Goal: Information Seeking & Learning: Learn about a topic

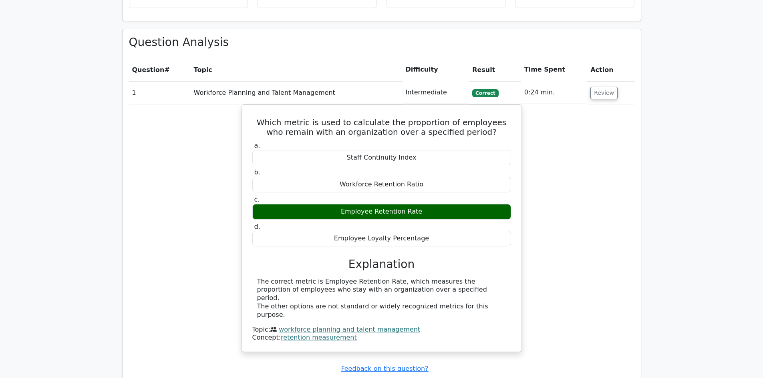
scroll to position [489, 0]
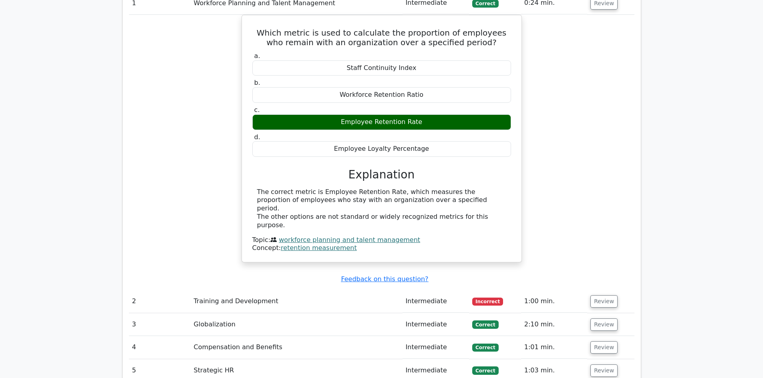
scroll to position [569, 0]
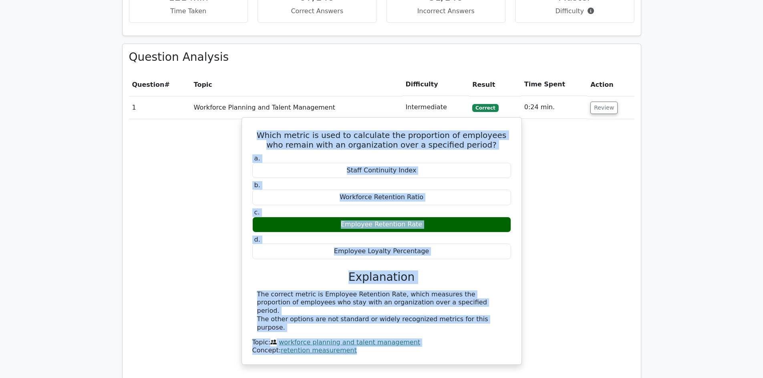
drag, startPoint x: 261, startPoint y: 135, endPoint x: 448, endPoint y: 330, distance: 271.0
click at [448, 330] on div "Which metric is used to calculate the proportion of employees who remain with a…" at bounding box center [381, 241] width 273 height 241
click at [439, 347] on div "Concept: retention measurement" at bounding box center [381, 351] width 259 height 8
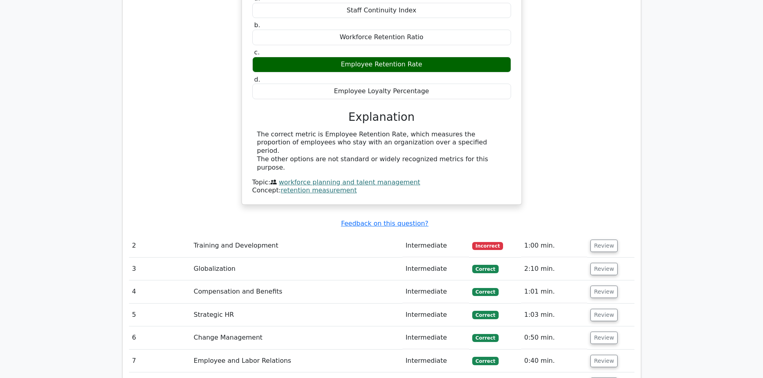
scroll to position [769, 0]
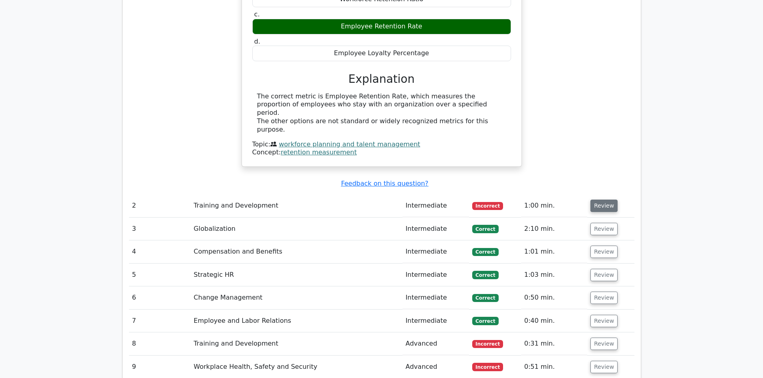
click at [603, 200] on button "Review" at bounding box center [603, 206] width 27 height 12
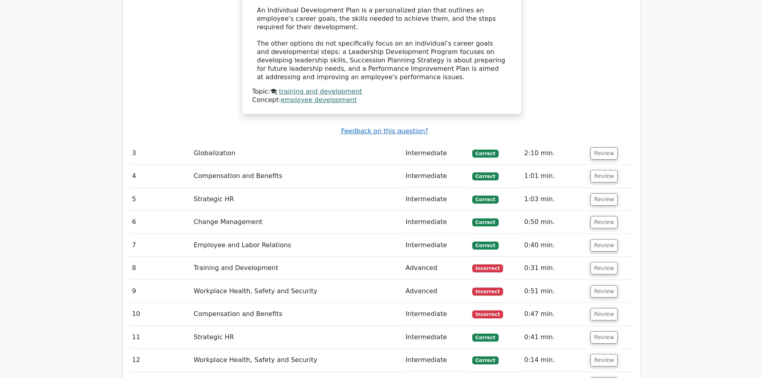
scroll to position [1210, 0]
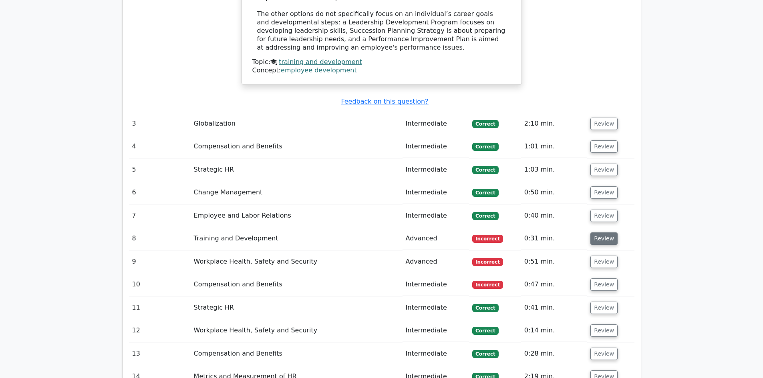
click at [597, 233] on button "Review" at bounding box center [603, 239] width 27 height 12
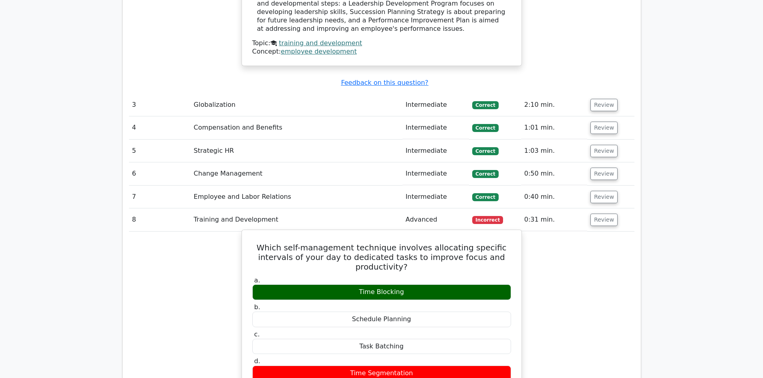
scroll to position [1250, 0]
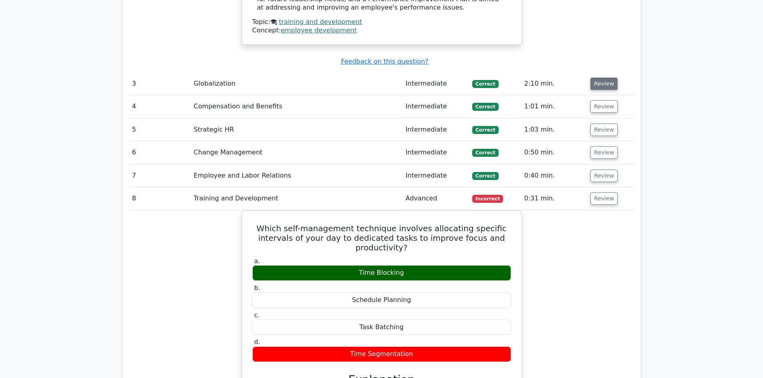
click at [597, 78] on button "Review" at bounding box center [603, 84] width 27 height 12
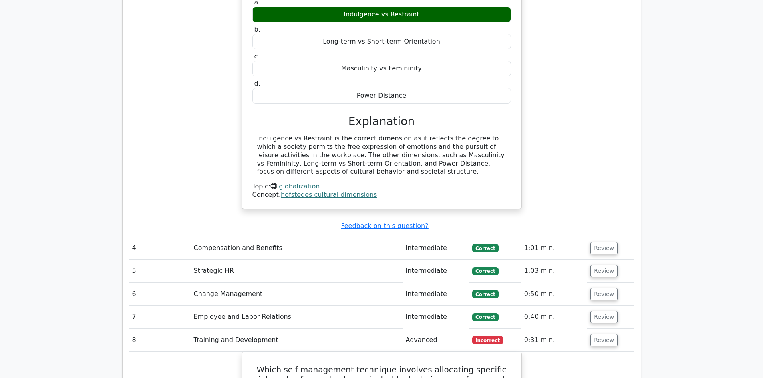
scroll to position [1410, 0]
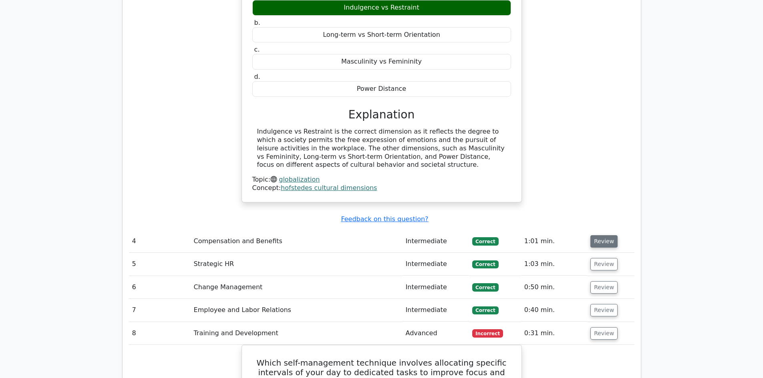
click at [597, 235] on button "Review" at bounding box center [603, 241] width 27 height 12
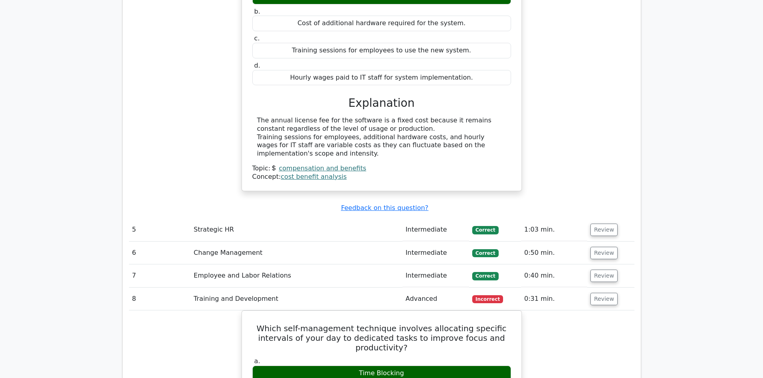
scroll to position [1730, 0]
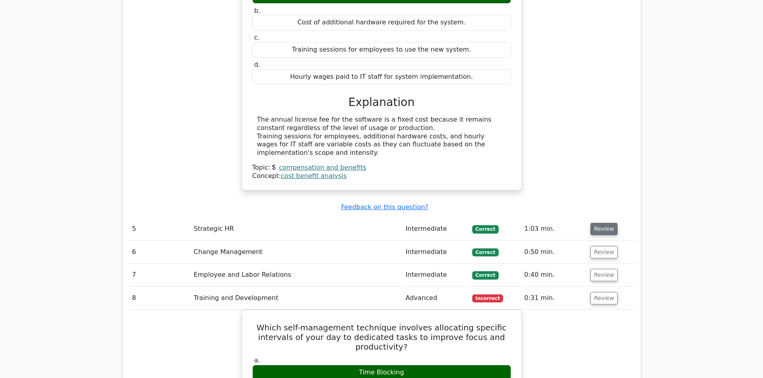
click at [606, 223] on button "Review" at bounding box center [603, 229] width 27 height 12
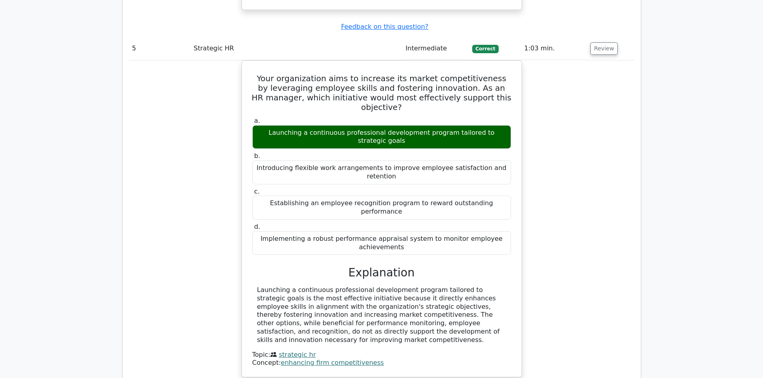
scroll to position [2051, 0]
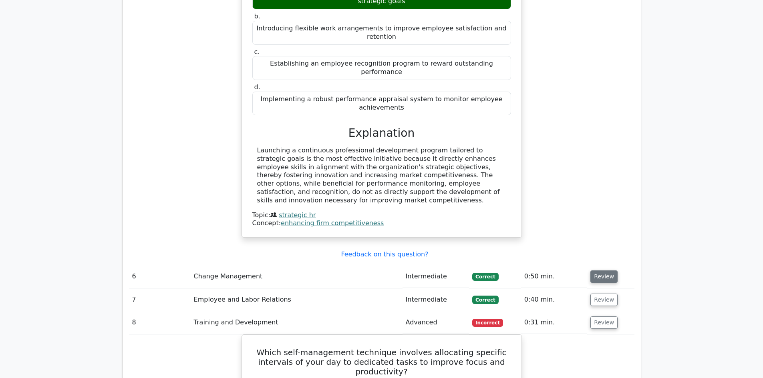
click at [605, 271] on button "Review" at bounding box center [603, 277] width 27 height 12
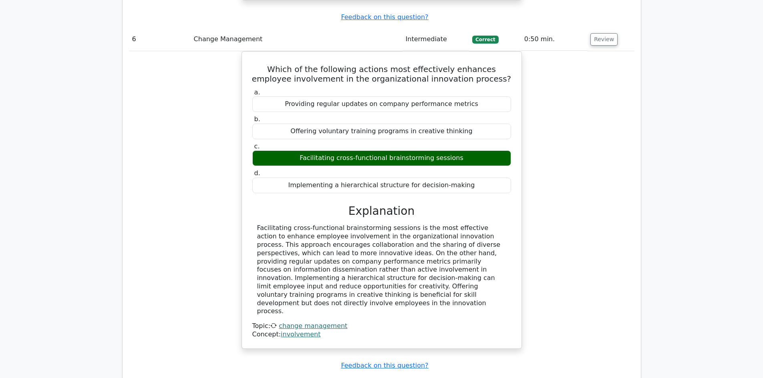
scroll to position [2291, 0]
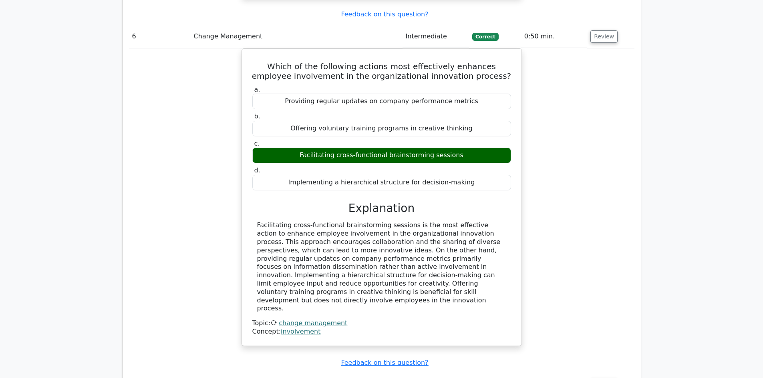
click at [598, 378] on button "Review" at bounding box center [603, 385] width 27 height 12
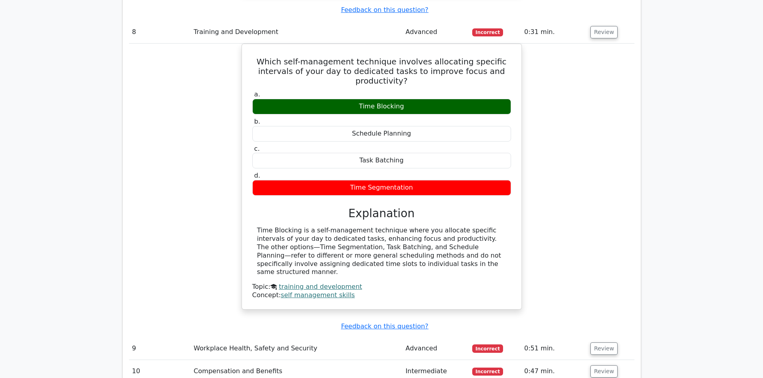
scroll to position [3092, 0]
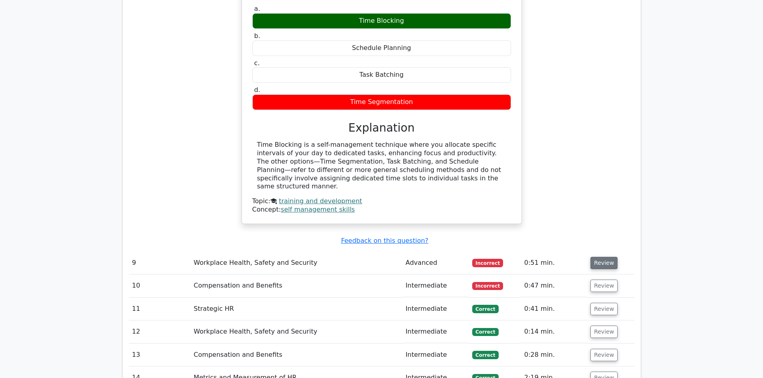
click at [607, 257] on button "Review" at bounding box center [603, 263] width 27 height 12
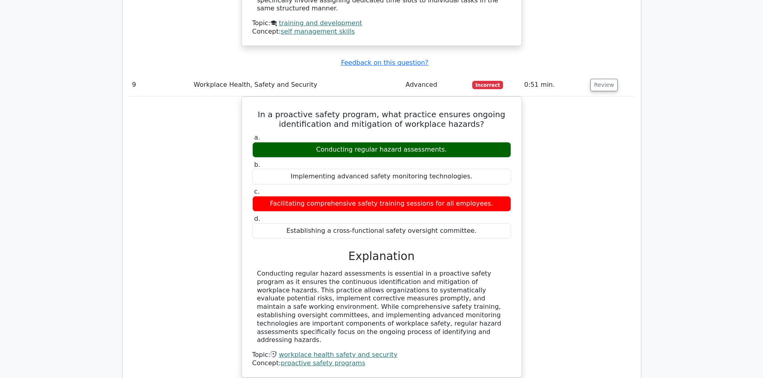
scroll to position [3292, 0]
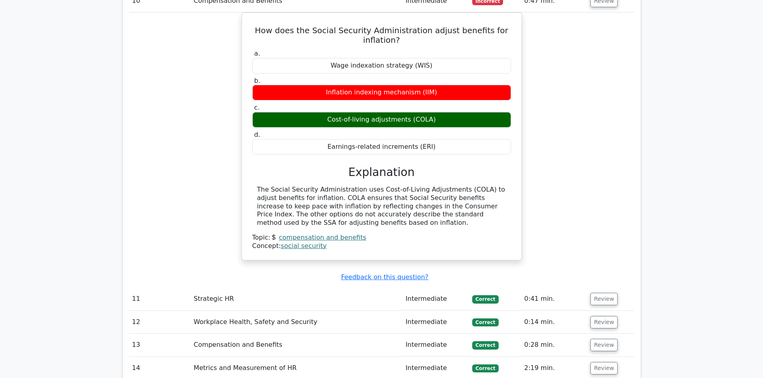
scroll to position [3692, 0]
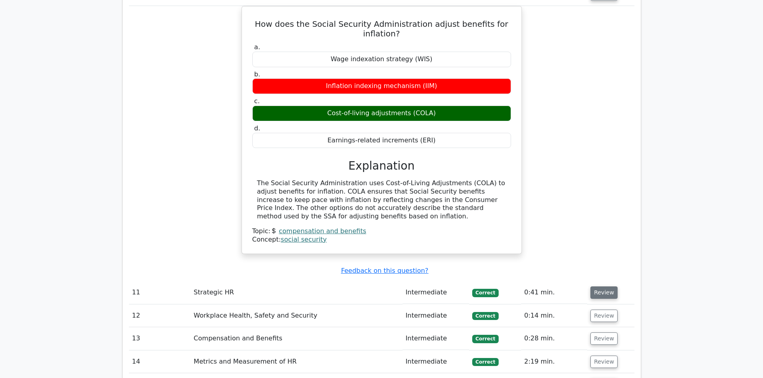
click at [607, 287] on button "Review" at bounding box center [603, 293] width 27 height 12
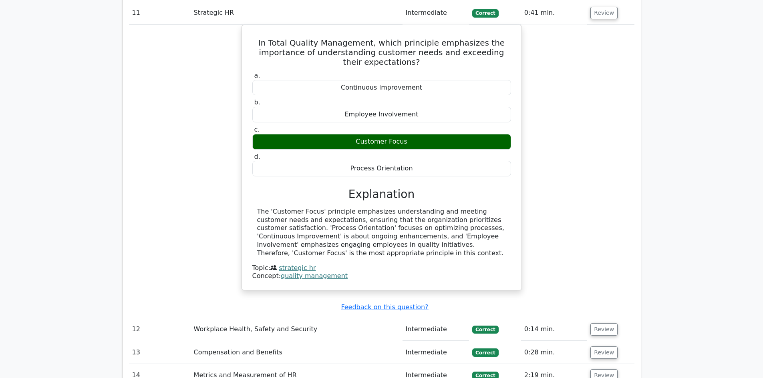
scroll to position [3972, 0]
click at [607, 323] on button "Review" at bounding box center [603, 329] width 27 height 12
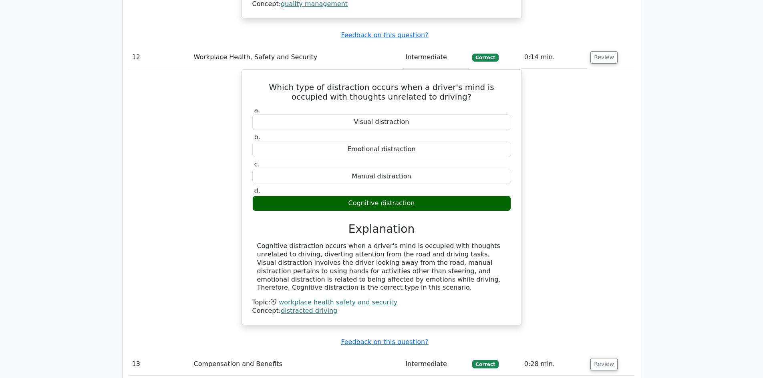
scroll to position [4253, 0]
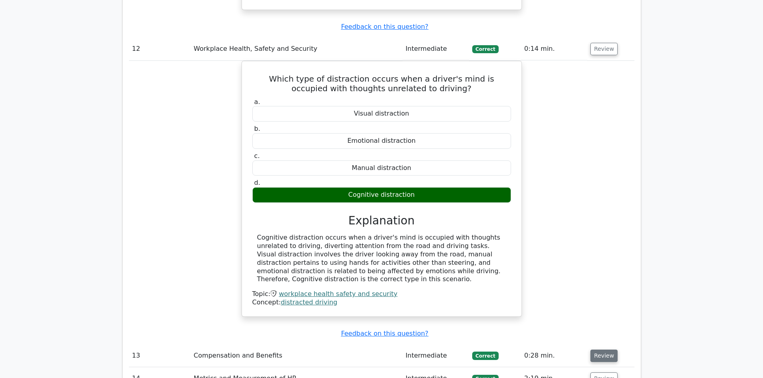
click at [606, 350] on button "Review" at bounding box center [603, 356] width 27 height 12
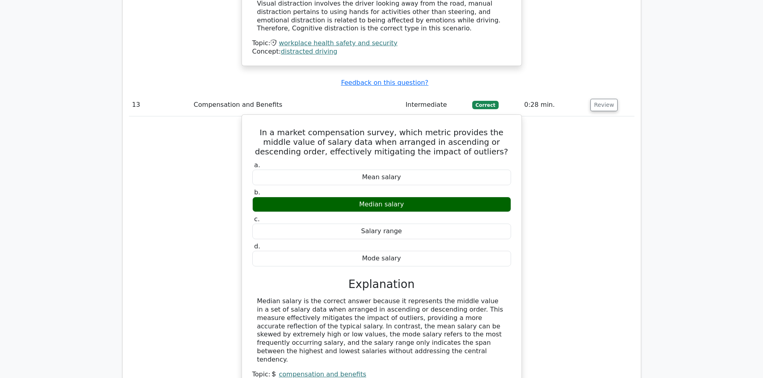
scroll to position [4533, 0]
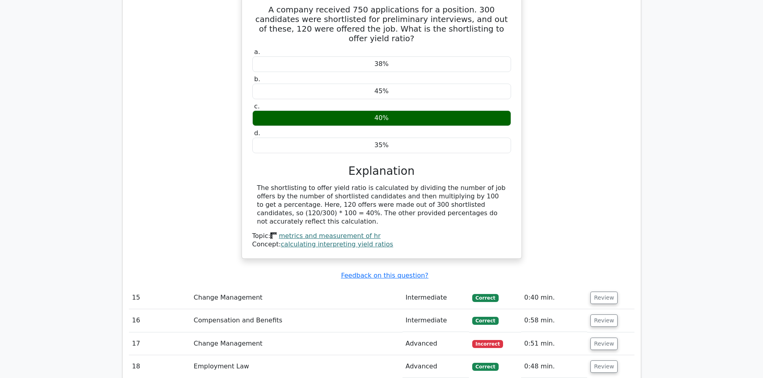
scroll to position [4973, 0]
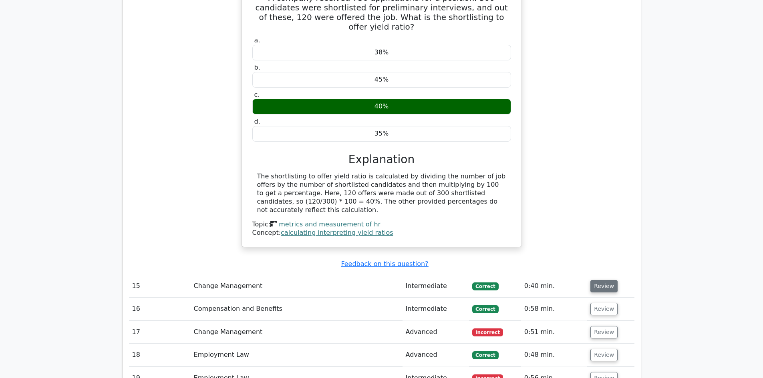
click at [609, 280] on button "Review" at bounding box center [603, 286] width 27 height 12
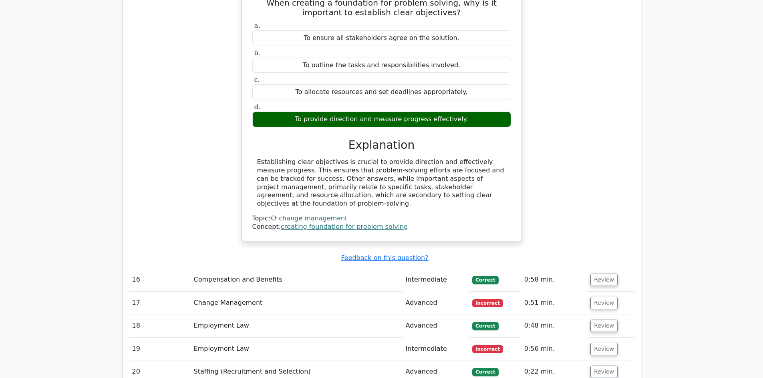
scroll to position [5294, 0]
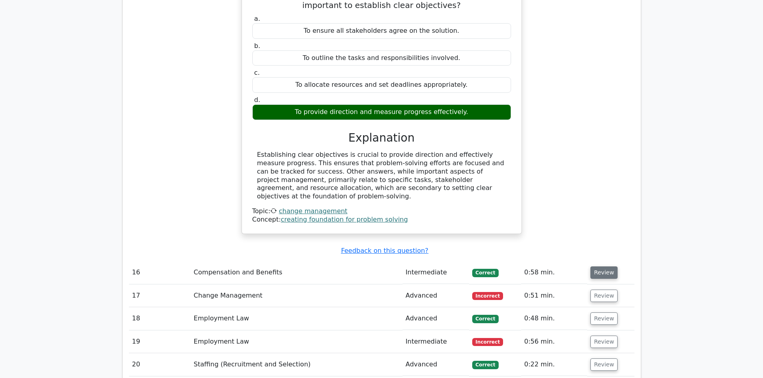
click at [600, 267] on button "Review" at bounding box center [603, 273] width 27 height 12
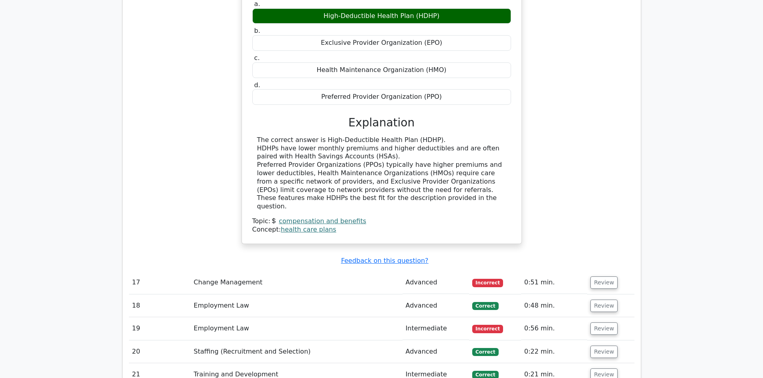
scroll to position [5654, 0]
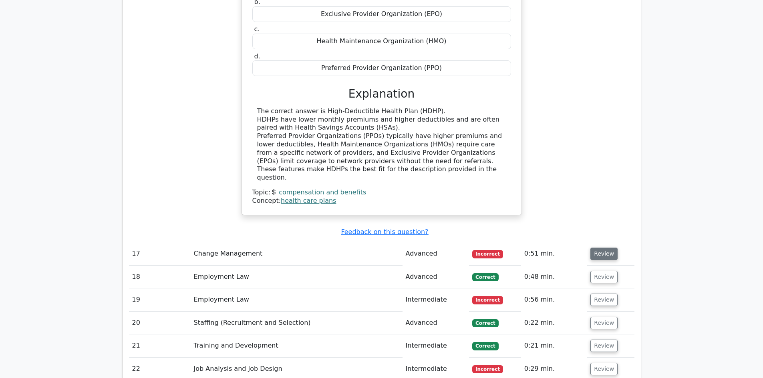
click at [597, 248] on button "Review" at bounding box center [603, 254] width 27 height 12
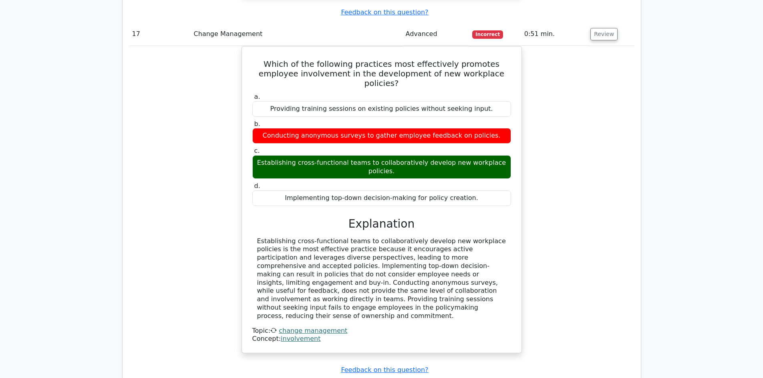
scroll to position [5894, 0]
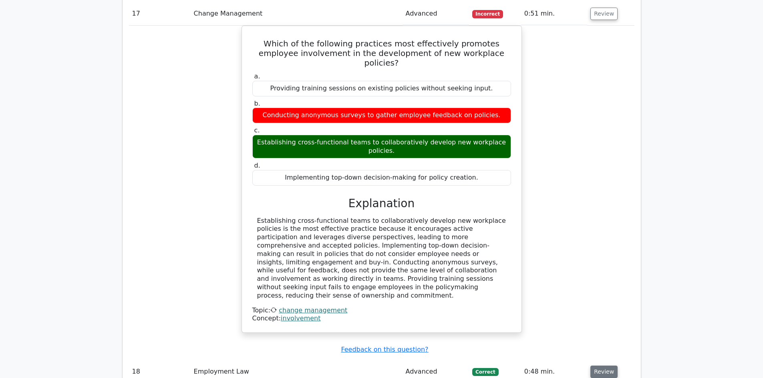
click at [600, 366] on button "Review" at bounding box center [603, 372] width 27 height 12
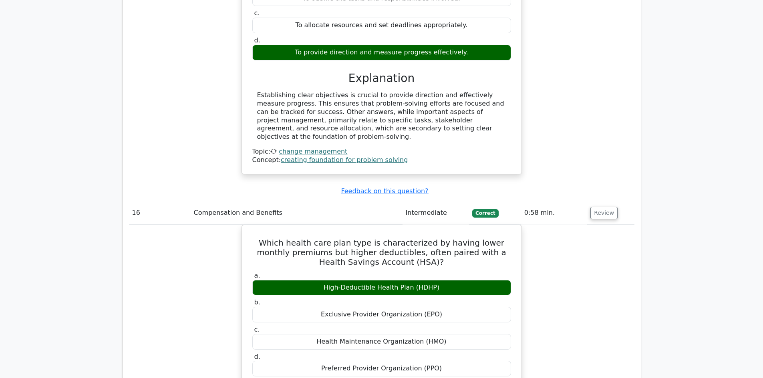
scroll to position [5254, 0]
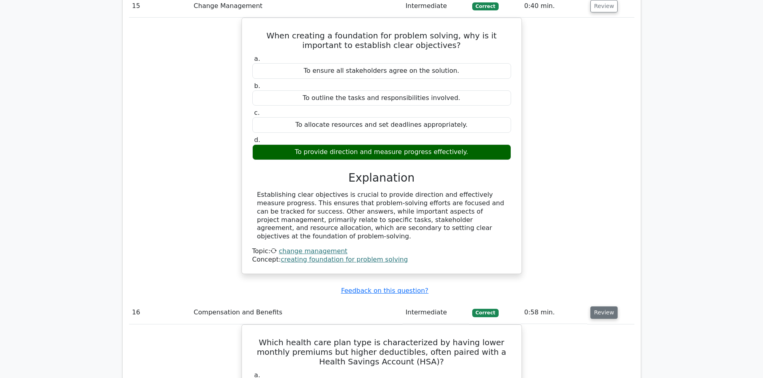
click at [603, 307] on button "Review" at bounding box center [603, 313] width 27 height 12
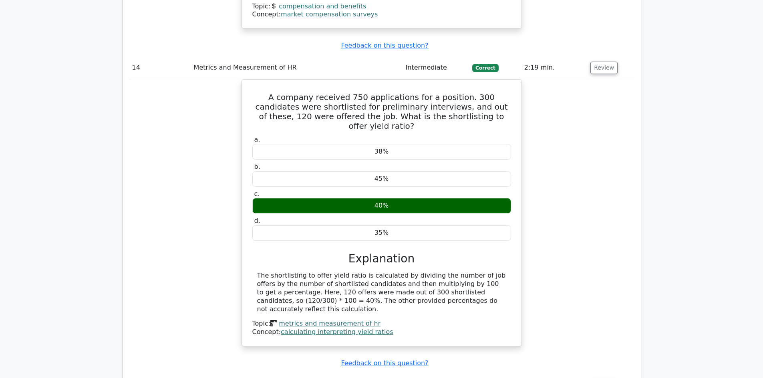
scroll to position [4853, 0]
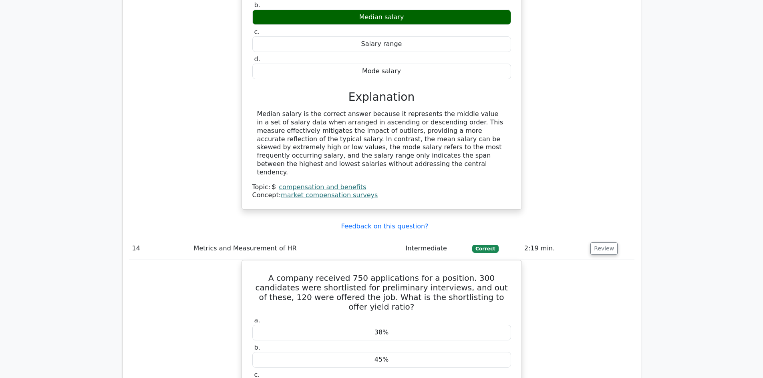
scroll to position [4573, 0]
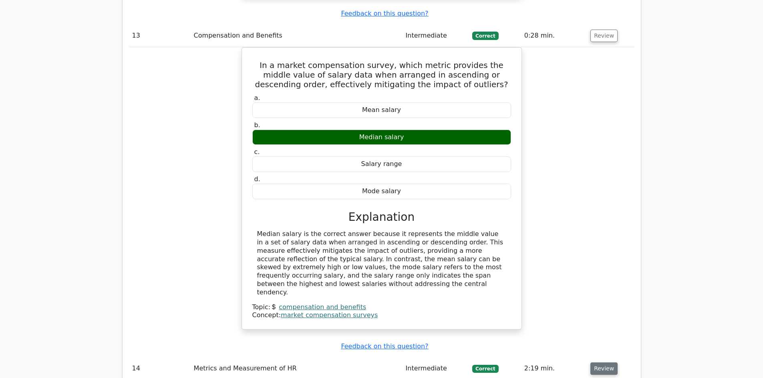
click at [604, 363] on button "Review" at bounding box center [603, 369] width 27 height 12
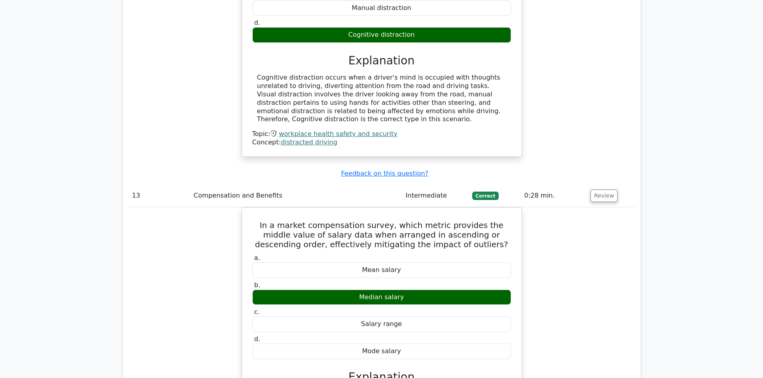
scroll to position [4293, 0]
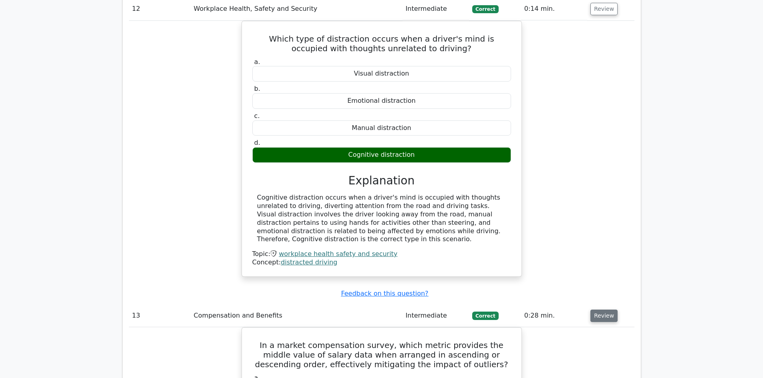
click at [604, 310] on button "Review" at bounding box center [603, 316] width 27 height 12
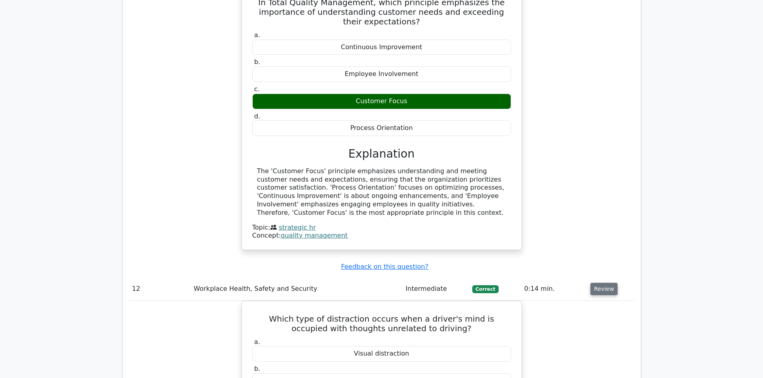
click at [602, 283] on button "Review" at bounding box center [603, 289] width 27 height 12
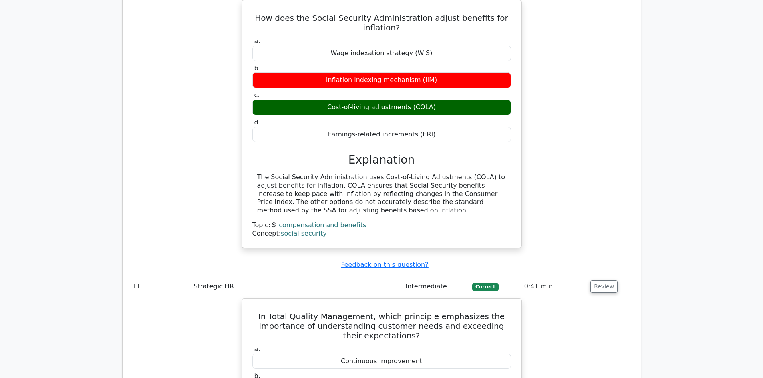
scroll to position [3692, 0]
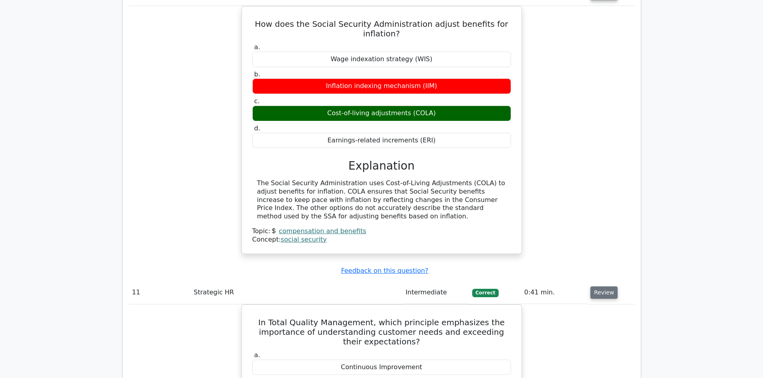
click at [611, 287] on button "Review" at bounding box center [603, 293] width 27 height 12
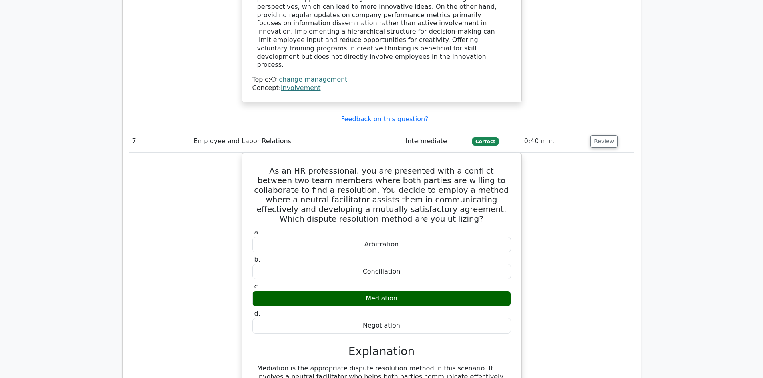
scroll to position [2531, 0]
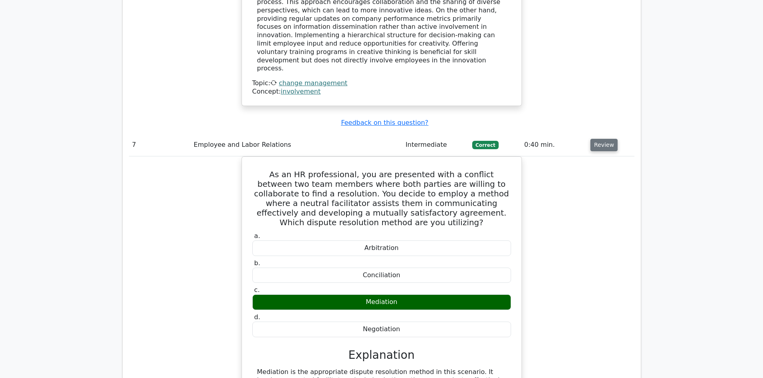
click at [606, 139] on button "Review" at bounding box center [603, 145] width 27 height 12
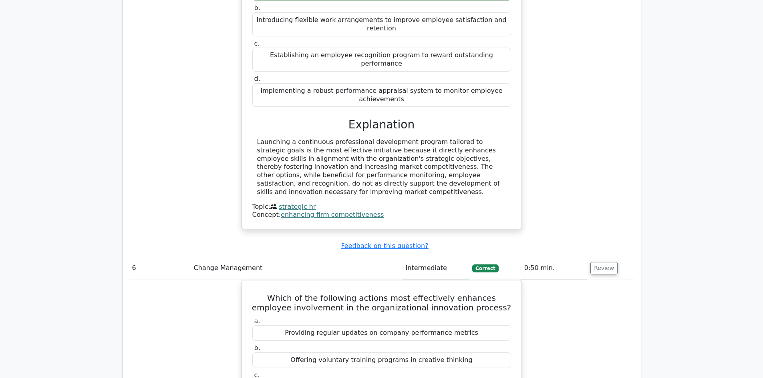
scroll to position [2051, 0]
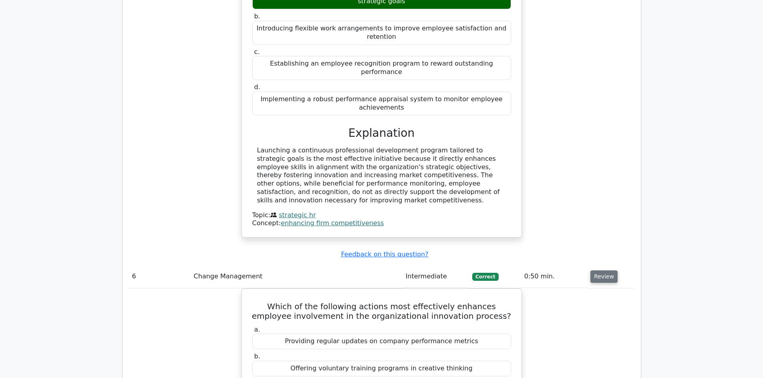
click at [603, 271] on button "Review" at bounding box center [603, 277] width 27 height 12
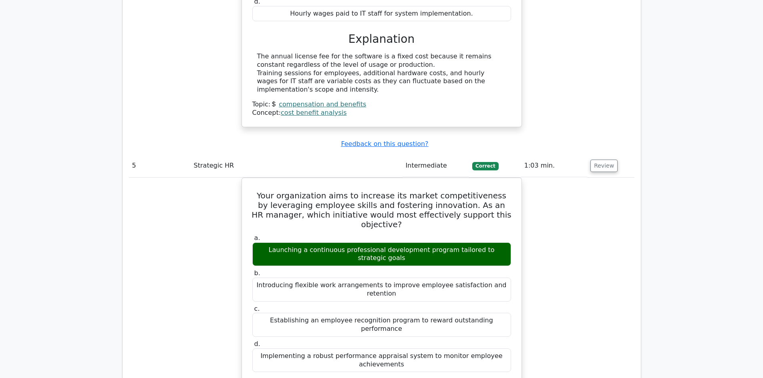
scroll to position [1690, 0]
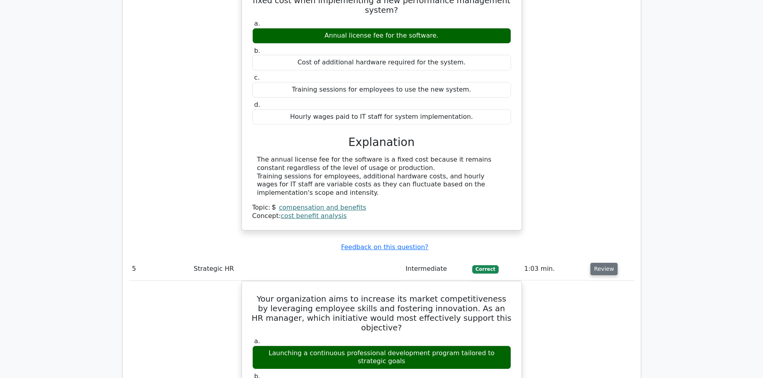
click at [596, 263] on button "Review" at bounding box center [603, 269] width 27 height 12
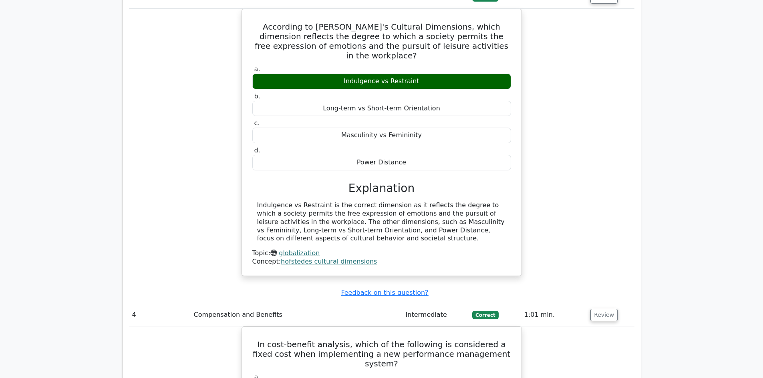
scroll to position [1330, 0]
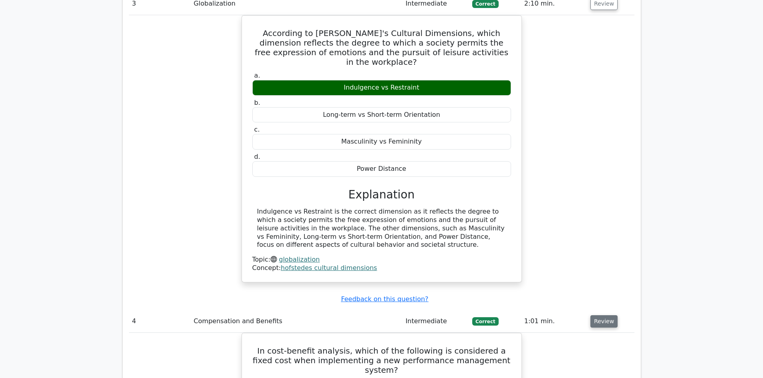
click at [600, 315] on button "Review" at bounding box center [603, 321] width 27 height 12
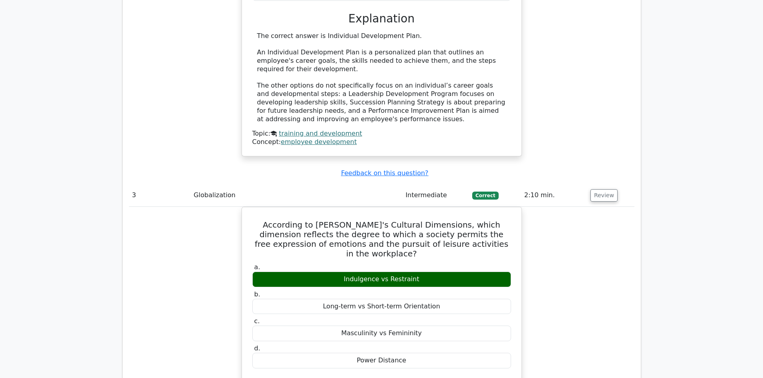
scroll to position [1130, 0]
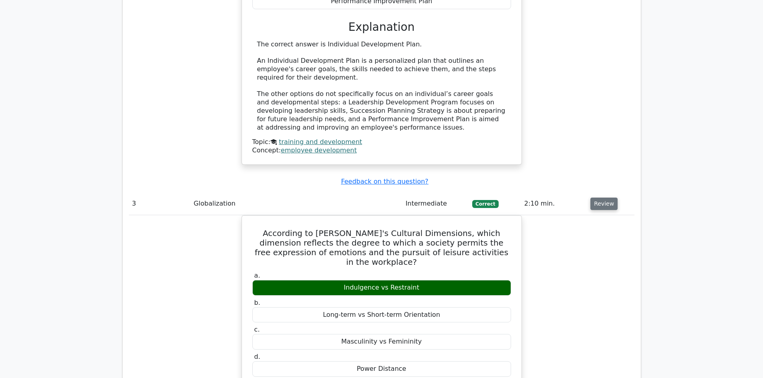
click at [598, 198] on button "Review" at bounding box center [603, 204] width 27 height 12
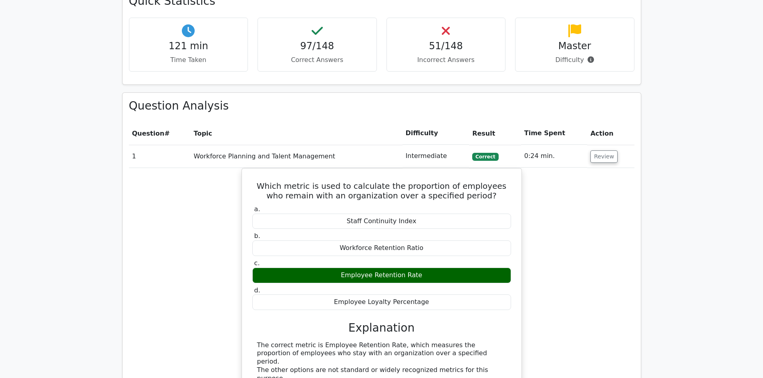
scroll to position [489, 0]
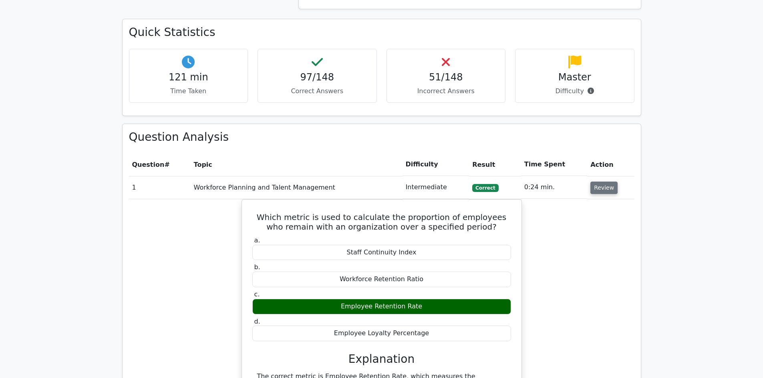
click at [610, 187] on button "Review" at bounding box center [603, 188] width 27 height 12
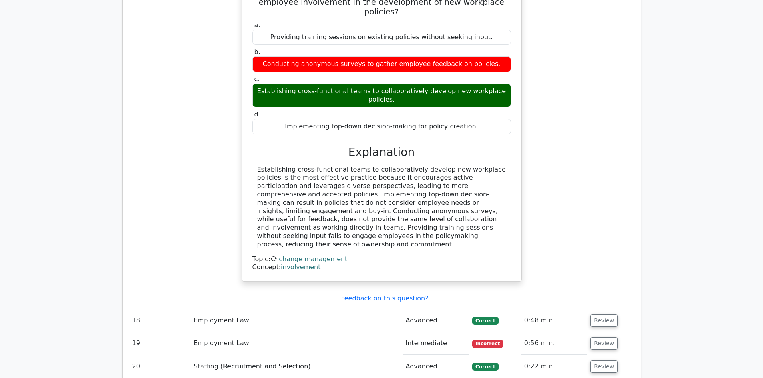
scroll to position [2371, 0]
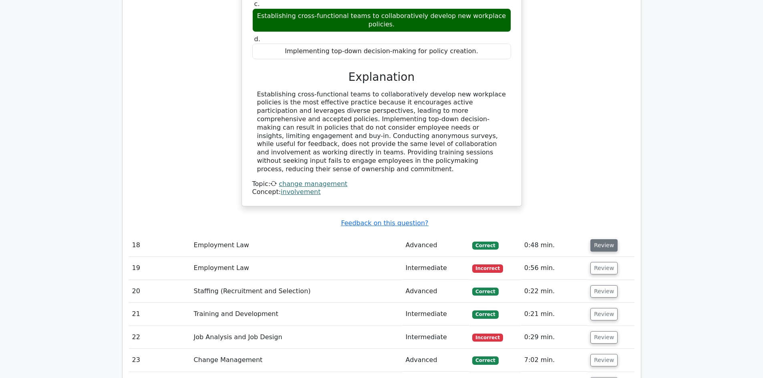
click at [609, 239] on button "Review" at bounding box center [603, 245] width 27 height 12
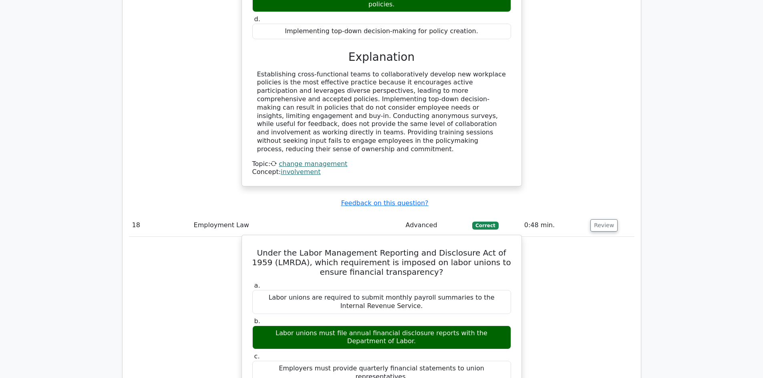
scroll to position [2451, 0]
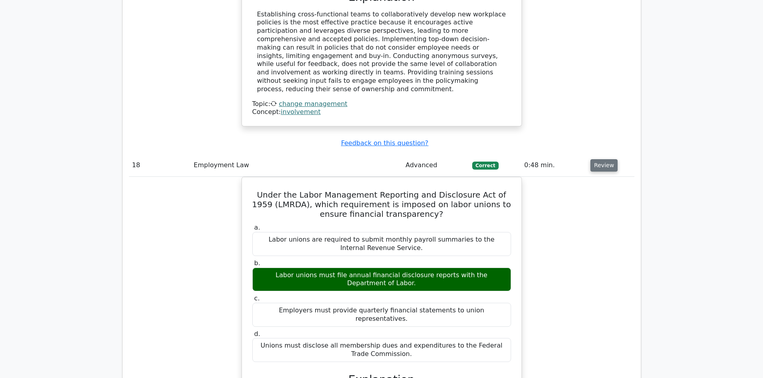
click at [603, 159] on button "Review" at bounding box center [603, 165] width 27 height 12
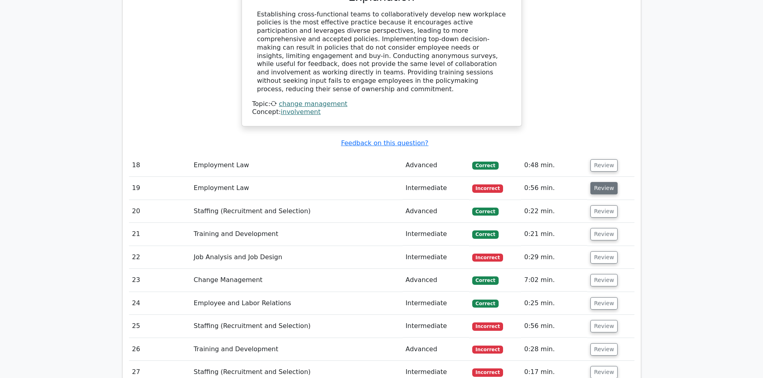
click at [601, 182] on button "Review" at bounding box center [603, 188] width 27 height 12
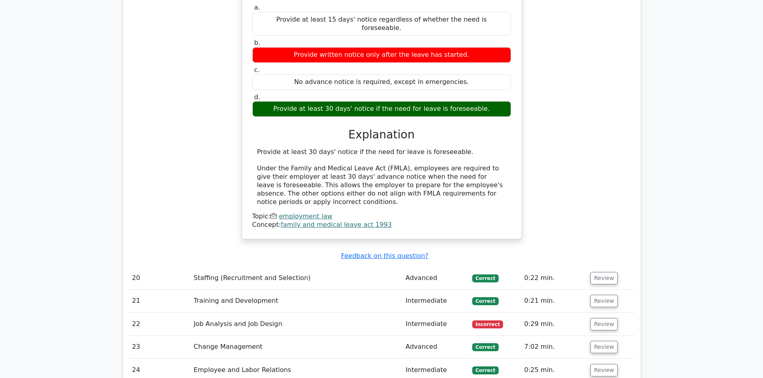
scroll to position [2691, 0]
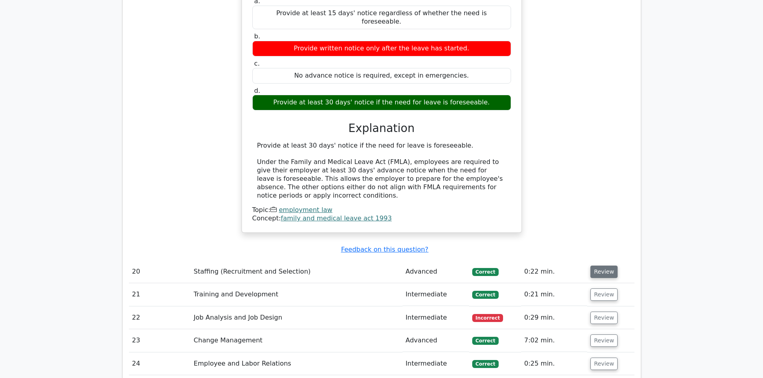
click at [598, 266] on button "Review" at bounding box center [603, 272] width 27 height 12
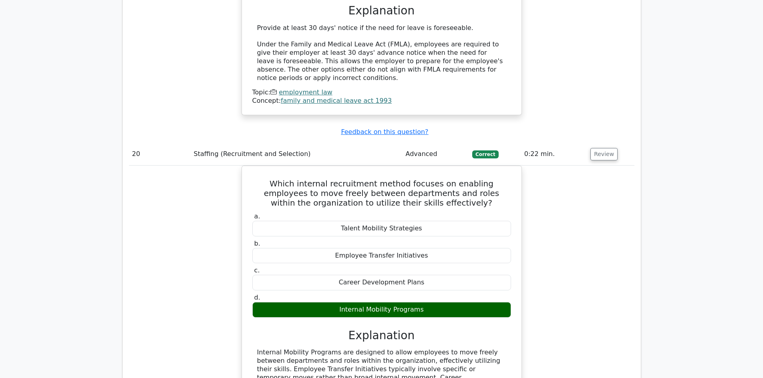
scroll to position [2811, 0]
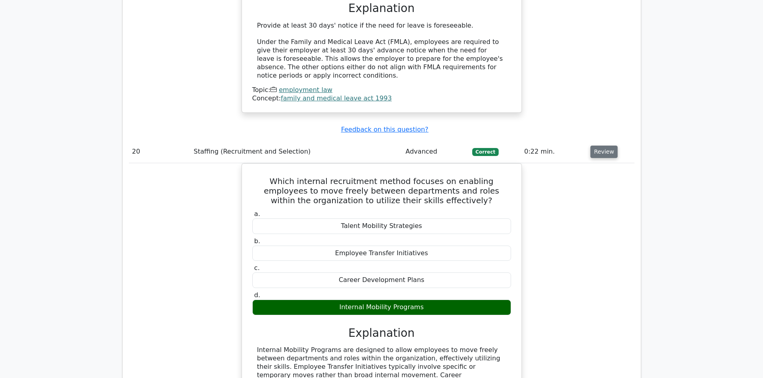
drag, startPoint x: 639, startPoint y: 9, endPoint x: 598, endPoint y: 80, distance: 81.6
click at [598, 146] on button "Review" at bounding box center [603, 152] width 27 height 12
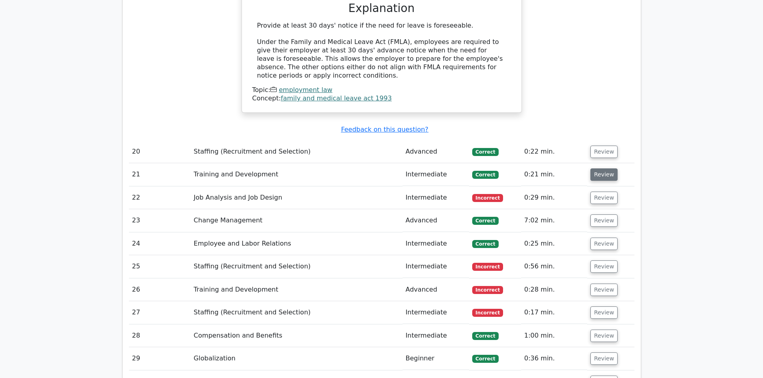
click at [607, 169] on button "Review" at bounding box center [603, 175] width 27 height 12
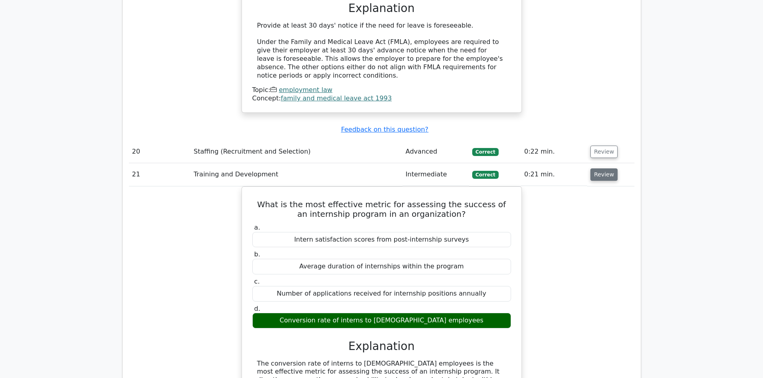
click at [607, 169] on button "Review" at bounding box center [603, 175] width 27 height 12
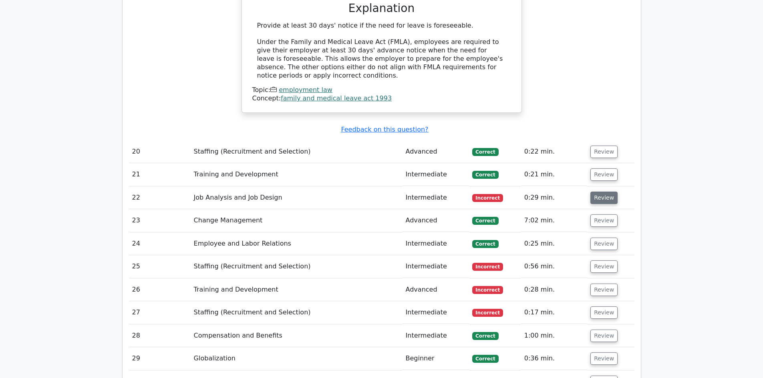
click at [603, 192] on button "Review" at bounding box center [603, 198] width 27 height 12
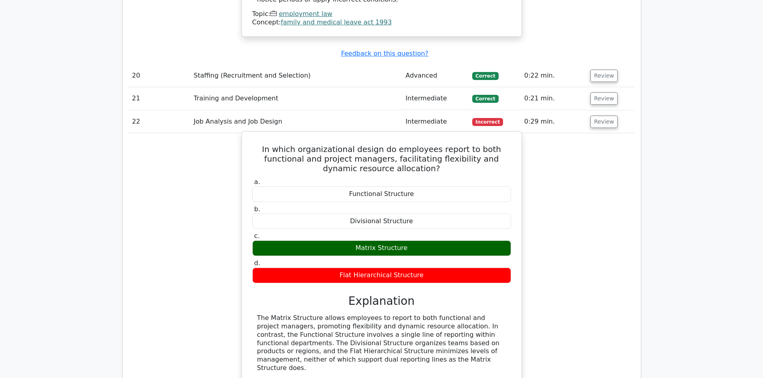
scroll to position [2891, 0]
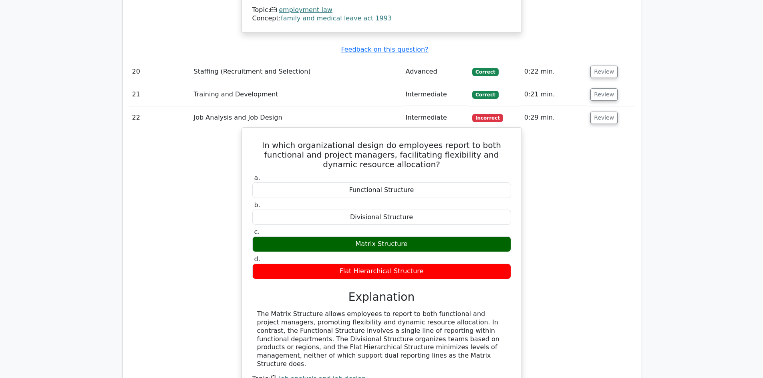
drag, startPoint x: 257, startPoint y: 245, endPoint x: 451, endPoint y: 284, distance: 197.6
click at [451, 310] on div "The Matrix Structure allows employees to report to both functional and project …" at bounding box center [381, 339] width 249 height 58
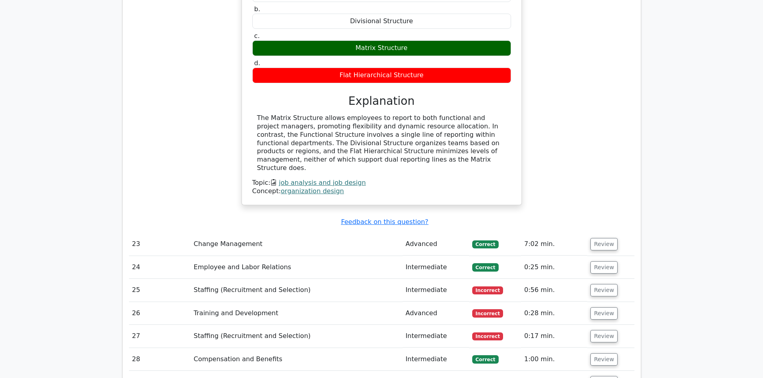
scroll to position [3132, 0]
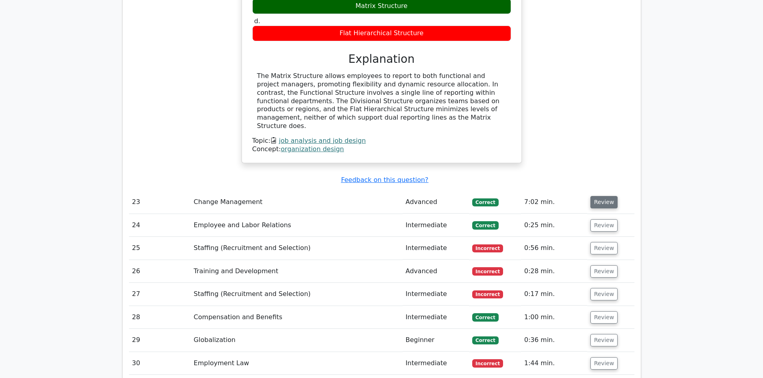
click at [597, 196] on button "Review" at bounding box center [603, 202] width 27 height 12
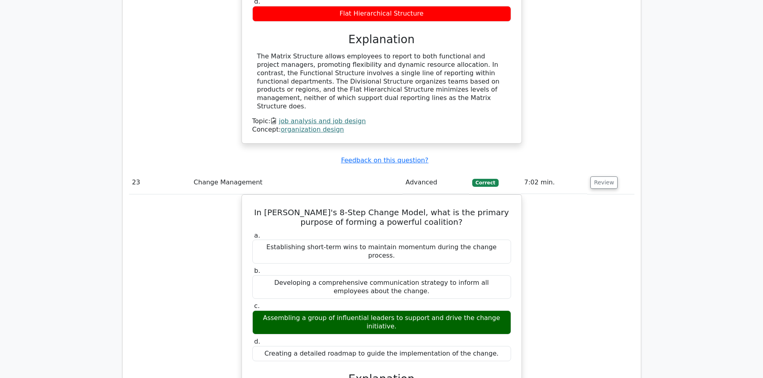
scroll to position [3212, 0]
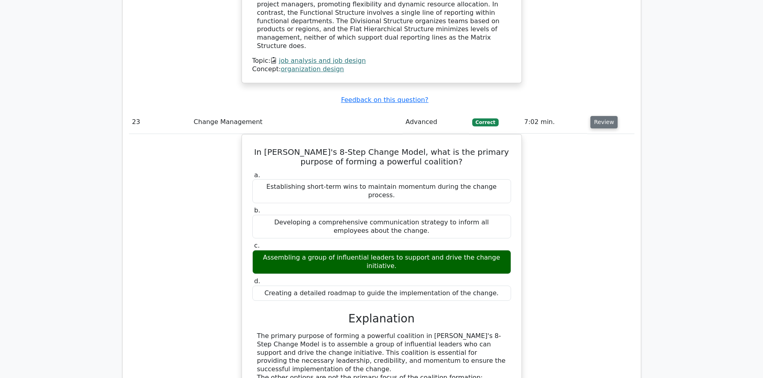
click at [603, 116] on button "Review" at bounding box center [603, 122] width 27 height 12
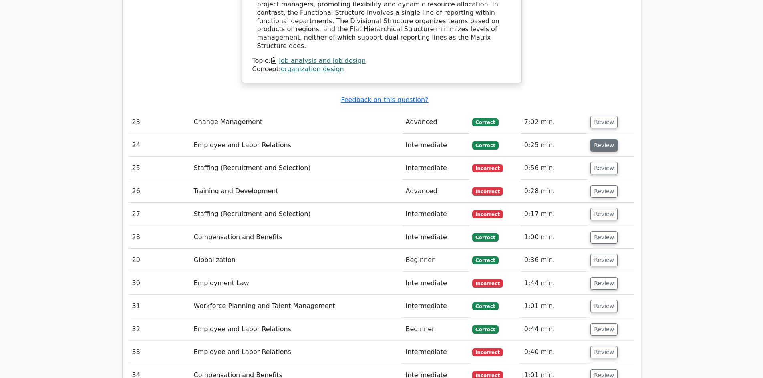
click at [601, 139] on button "Review" at bounding box center [603, 145] width 27 height 12
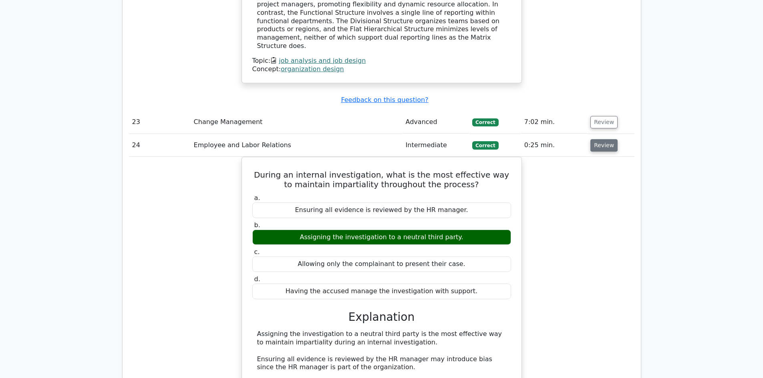
click at [606, 139] on button "Review" at bounding box center [603, 145] width 27 height 12
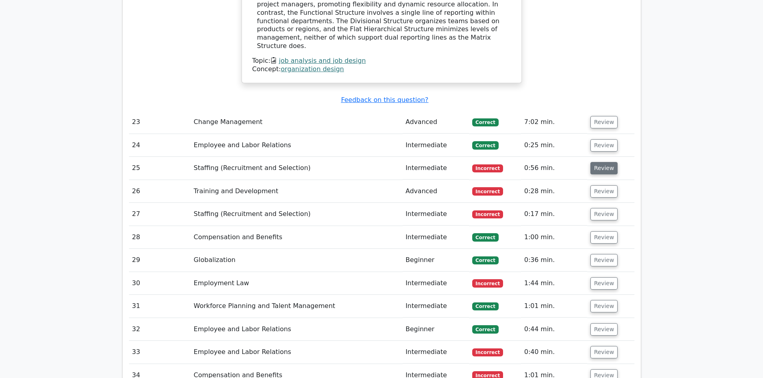
click at [599, 162] on button "Review" at bounding box center [603, 168] width 27 height 12
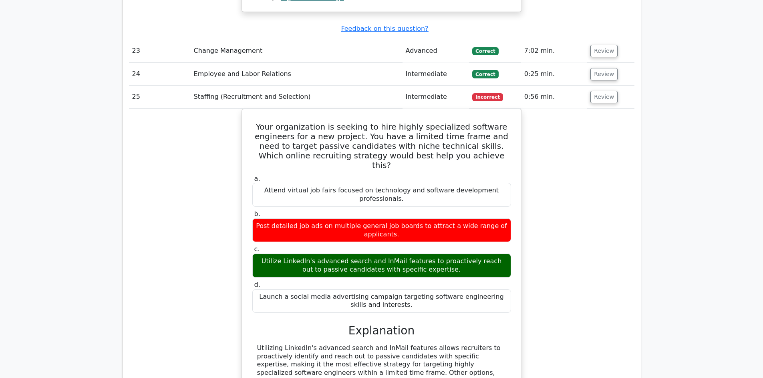
scroll to position [3412, 0]
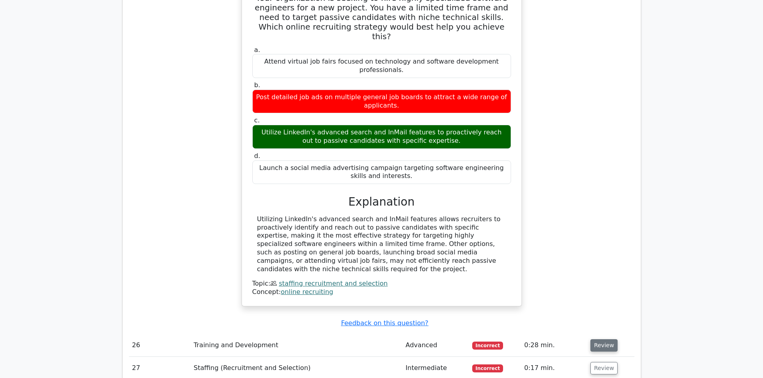
click at [591, 340] on button "Review" at bounding box center [603, 346] width 27 height 12
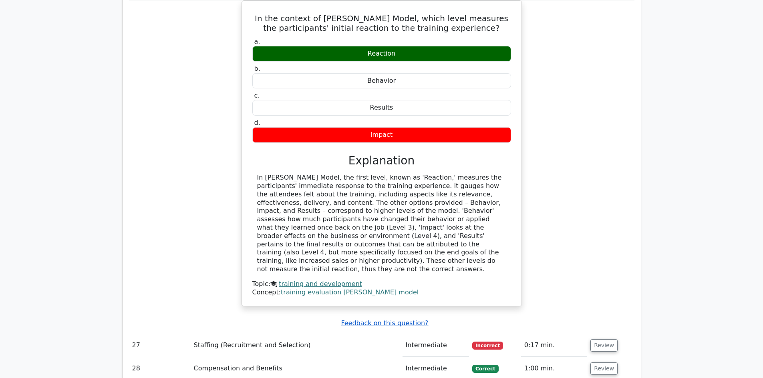
scroll to position [3772, 0]
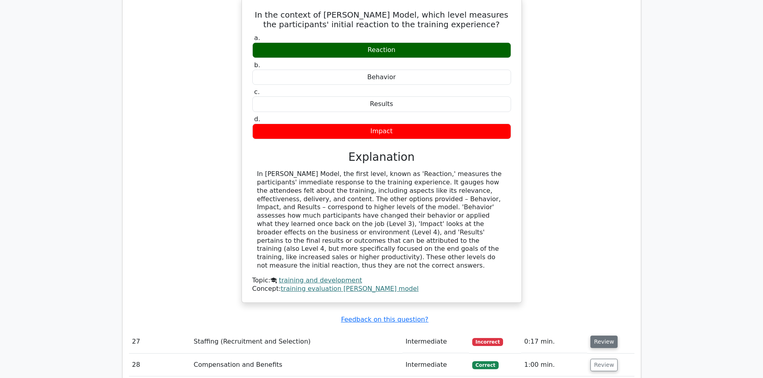
click at [593, 336] on button "Review" at bounding box center [603, 342] width 27 height 12
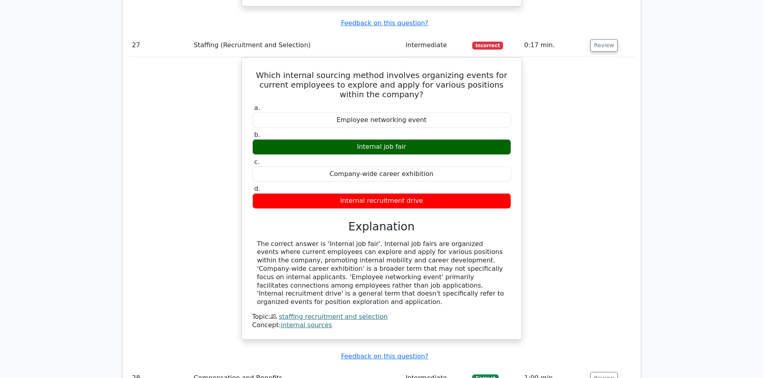
scroll to position [4092, 0]
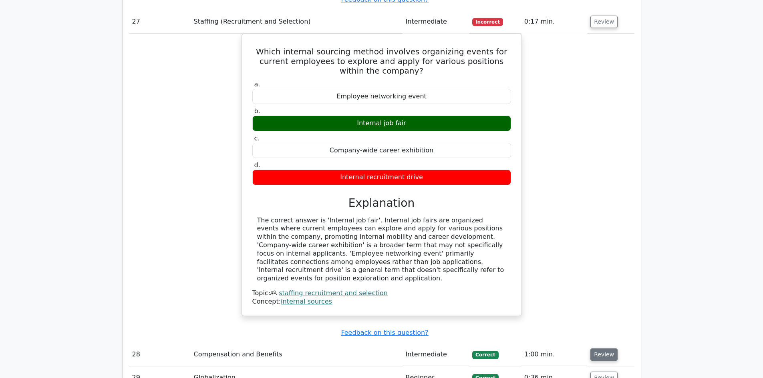
click at [603, 349] on button "Review" at bounding box center [603, 355] width 27 height 12
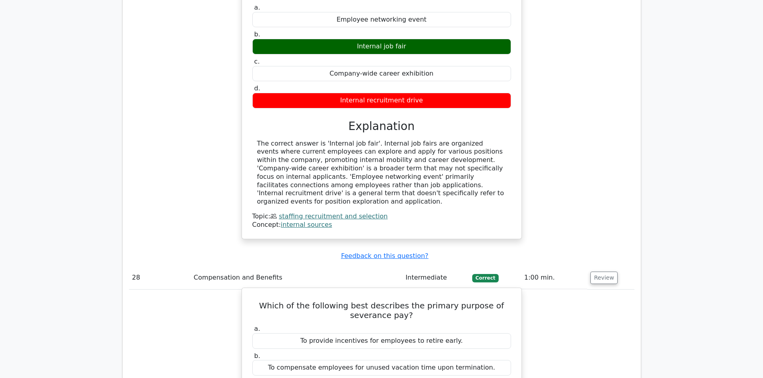
scroll to position [4173, 0]
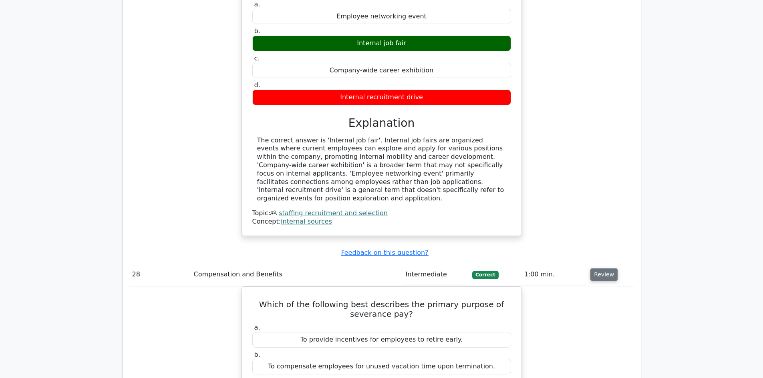
click at [603, 269] on button "Review" at bounding box center [603, 275] width 27 height 12
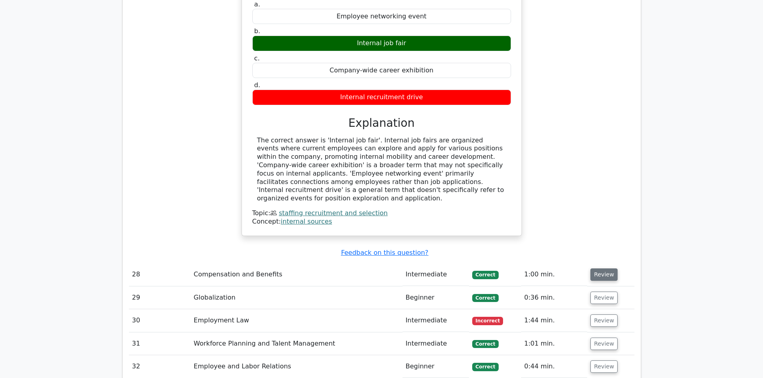
click at [603, 269] on button "Review" at bounding box center [603, 275] width 27 height 12
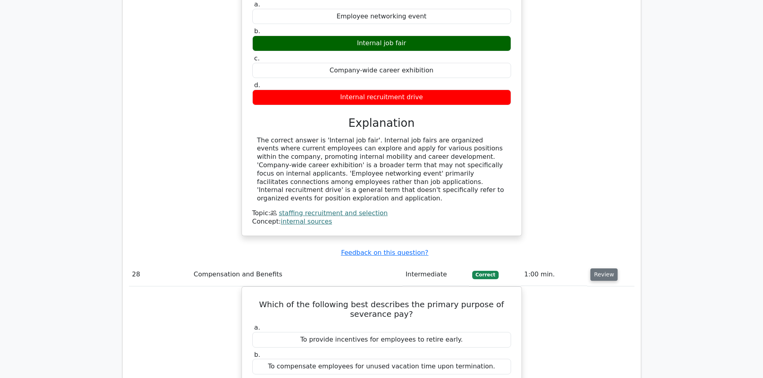
click at [603, 269] on button "Review" at bounding box center [603, 275] width 27 height 12
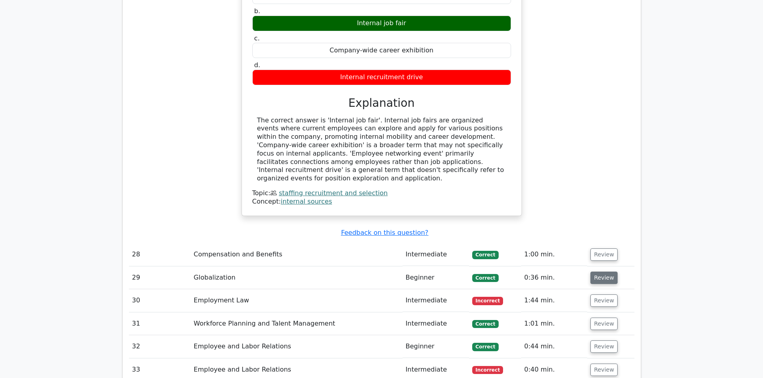
scroll to position [4293, 0]
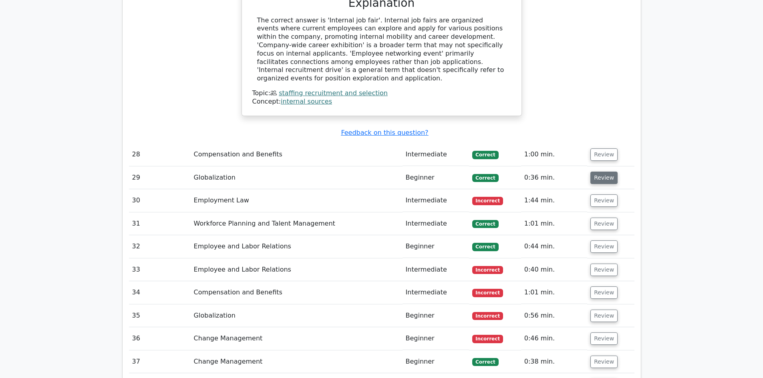
click at [599, 172] on button "Review" at bounding box center [603, 178] width 27 height 12
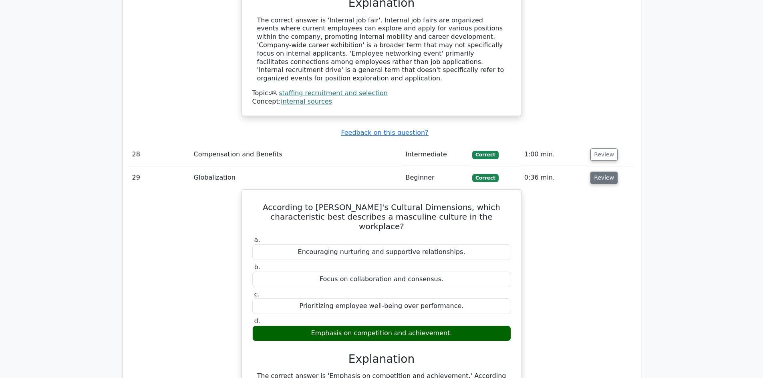
click at [601, 172] on button "Review" at bounding box center [603, 178] width 27 height 12
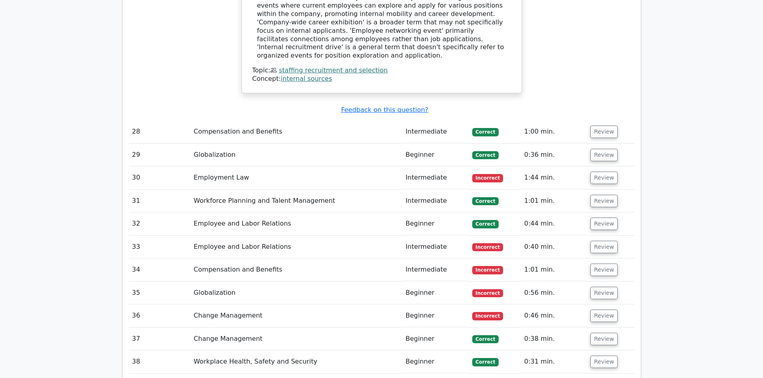
scroll to position [4333, 0]
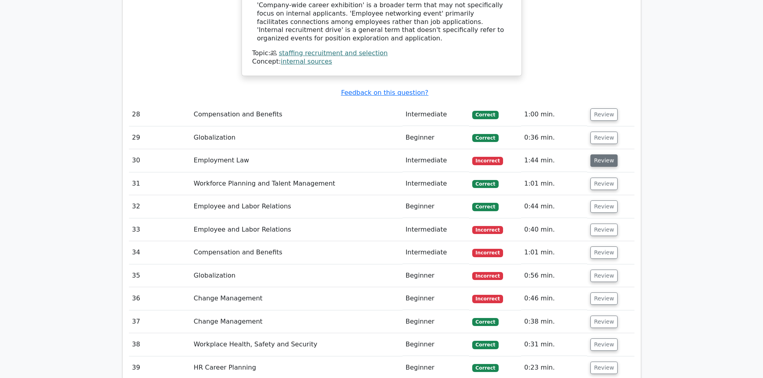
click at [592, 155] on button "Review" at bounding box center [603, 161] width 27 height 12
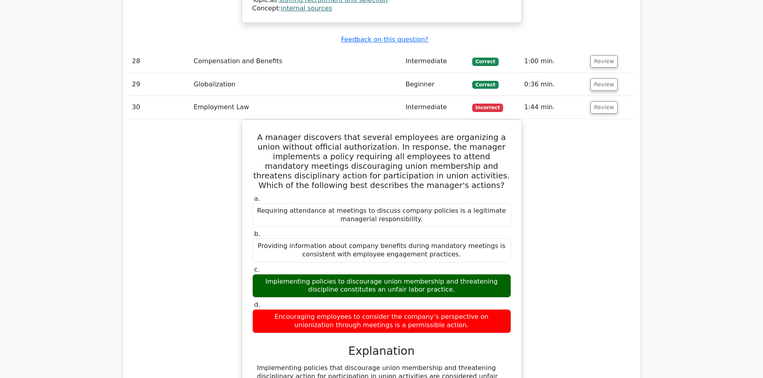
scroll to position [4533, 0]
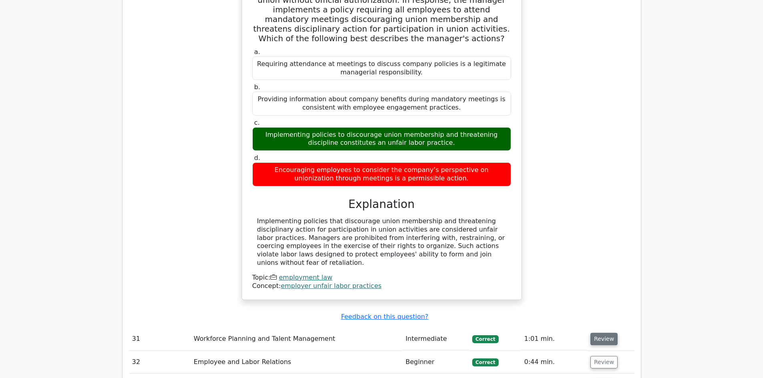
click at [601, 333] on button "Review" at bounding box center [603, 339] width 27 height 12
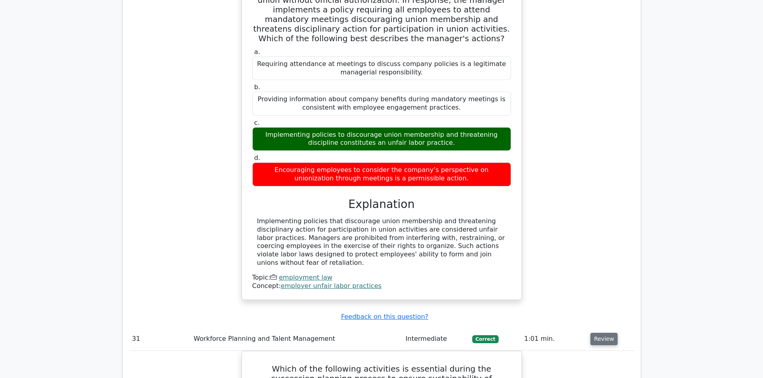
click at [602, 333] on button "Review" at bounding box center [603, 339] width 27 height 12
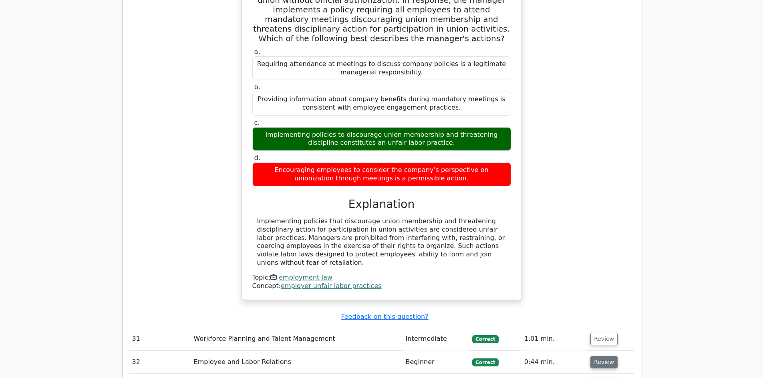
click at [598, 356] on button "Review" at bounding box center [603, 362] width 27 height 12
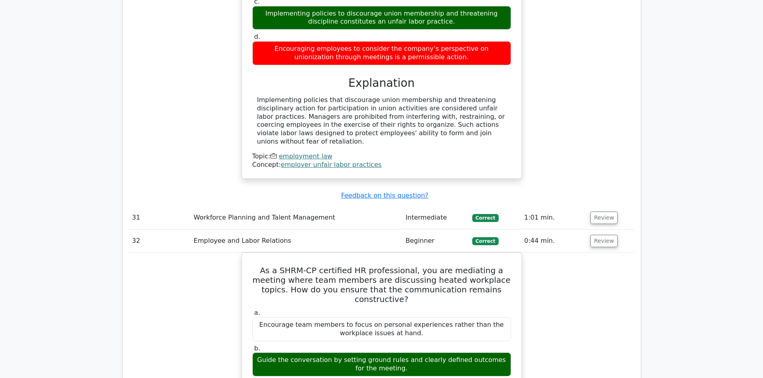
scroll to position [4653, 0]
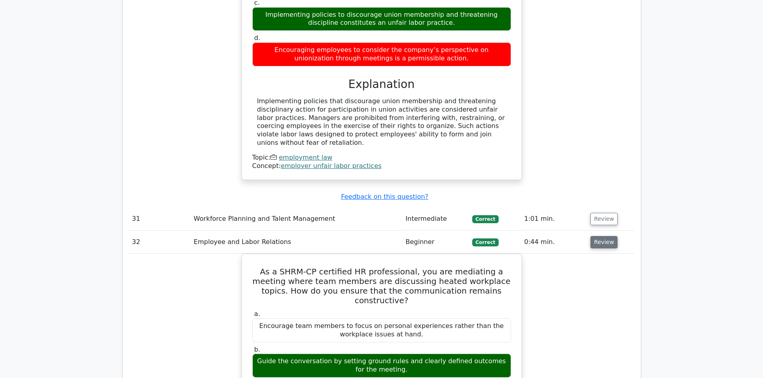
click at [598, 236] on button "Review" at bounding box center [603, 242] width 27 height 12
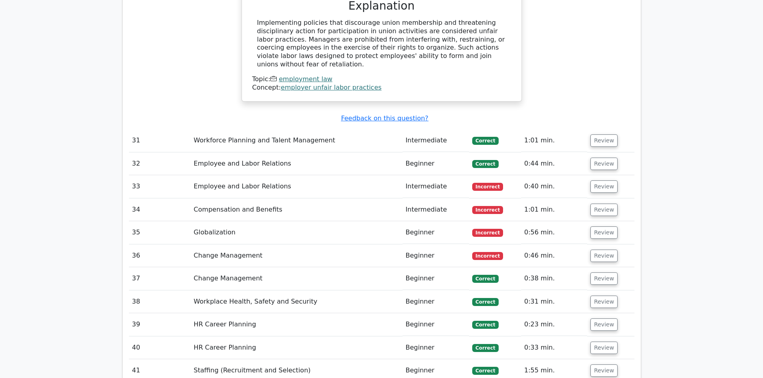
scroll to position [4733, 0]
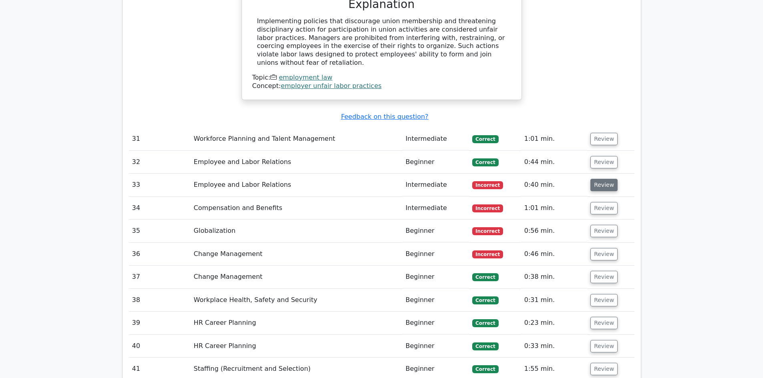
click at [605, 179] on button "Review" at bounding box center [603, 185] width 27 height 12
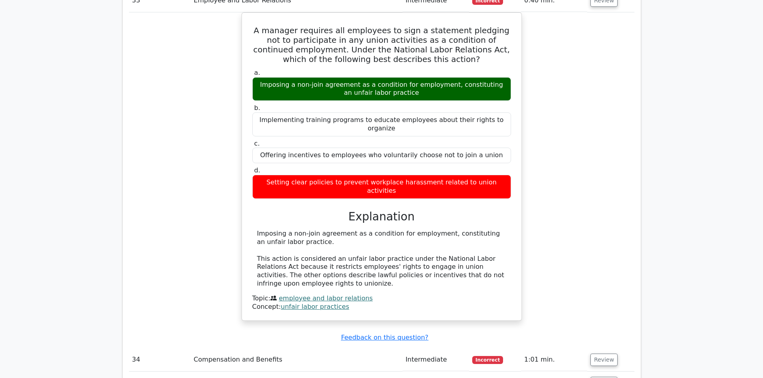
scroll to position [4973, 0]
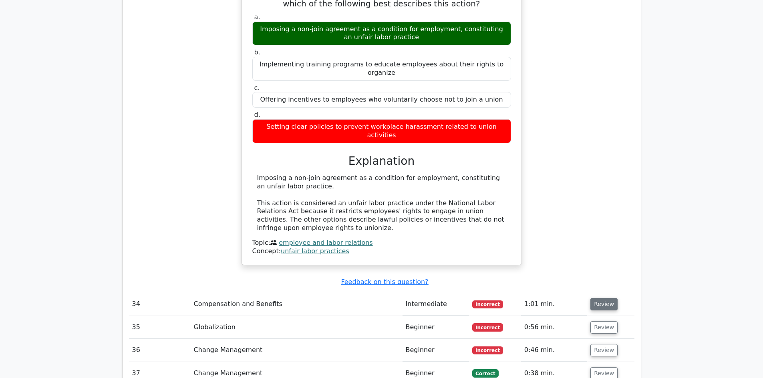
click at [593, 298] on button "Review" at bounding box center [603, 304] width 27 height 12
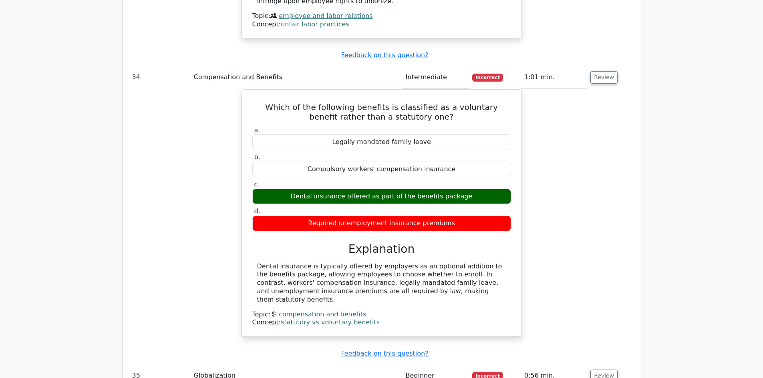
scroll to position [5213, 0]
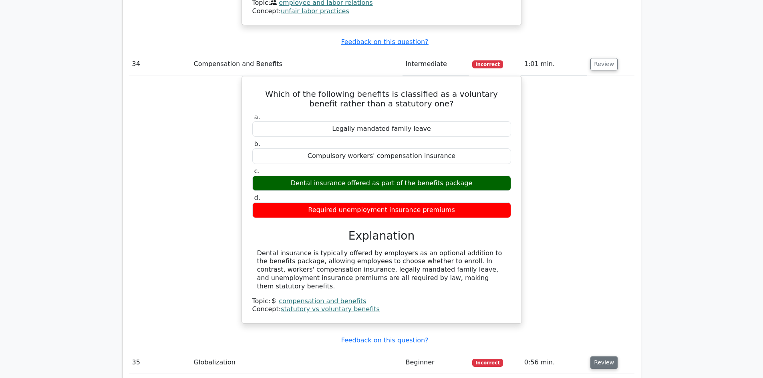
click at [602, 357] on button "Review" at bounding box center [603, 363] width 27 height 12
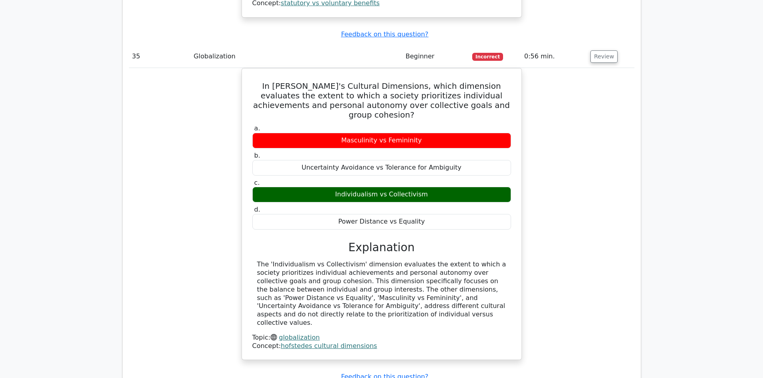
scroll to position [5534, 0]
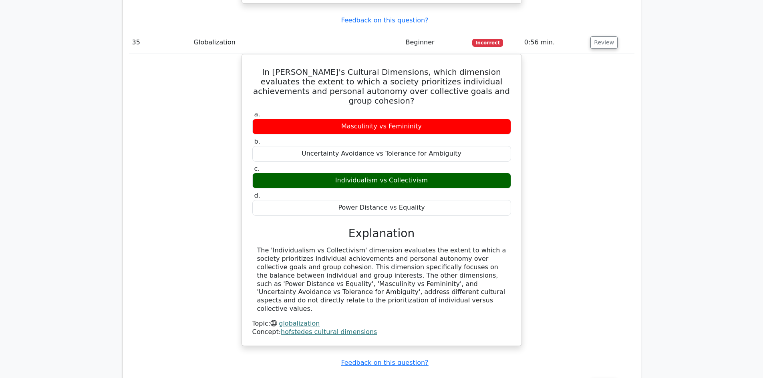
click at [599, 378] on button "Review" at bounding box center [603, 385] width 27 height 12
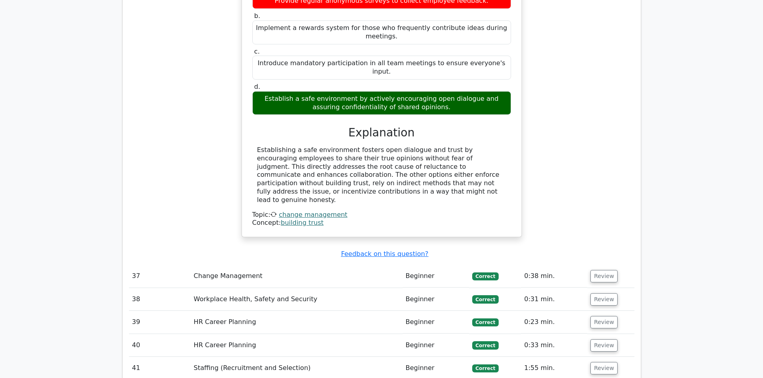
scroll to position [6054, 0]
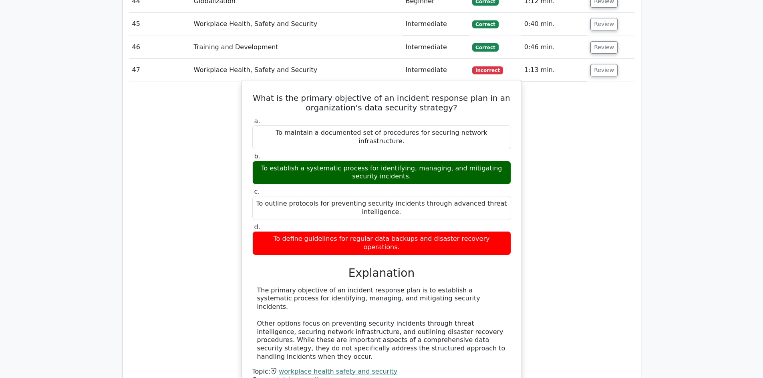
scroll to position [6455, 0]
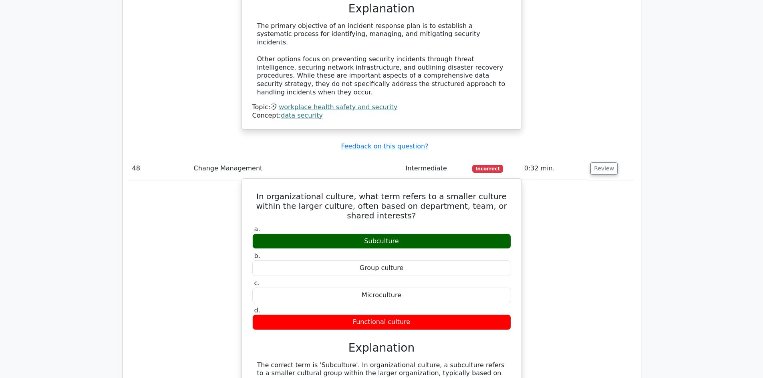
scroll to position [6815, 0]
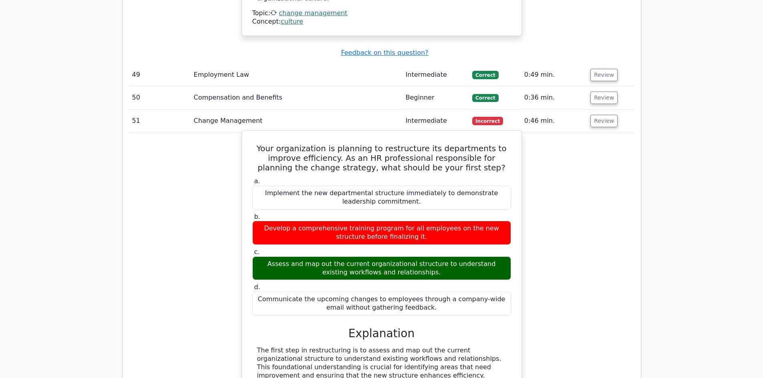
scroll to position [7135, 0]
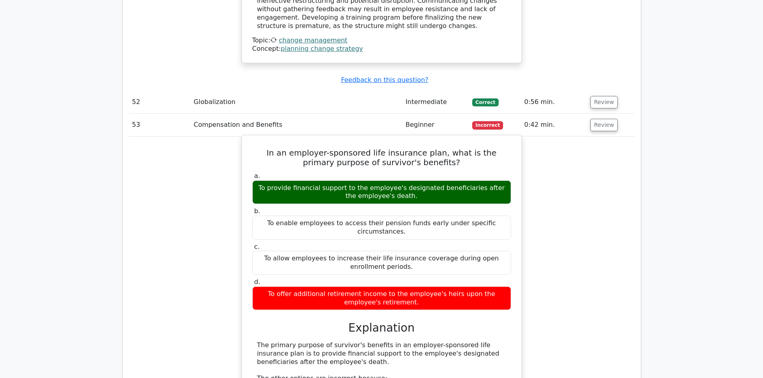
scroll to position [7656, 0]
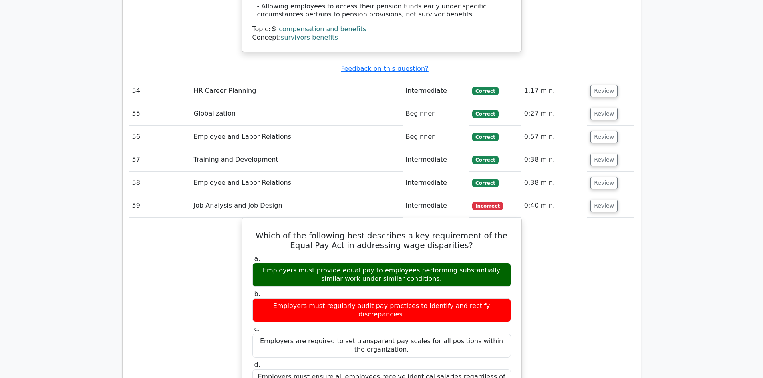
scroll to position [8056, 0]
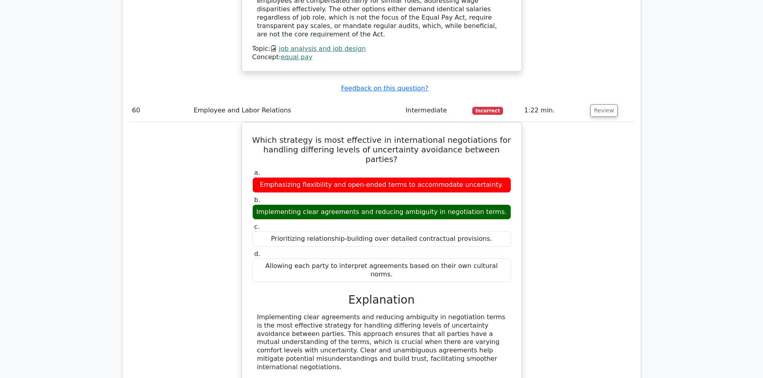
scroll to position [8416, 0]
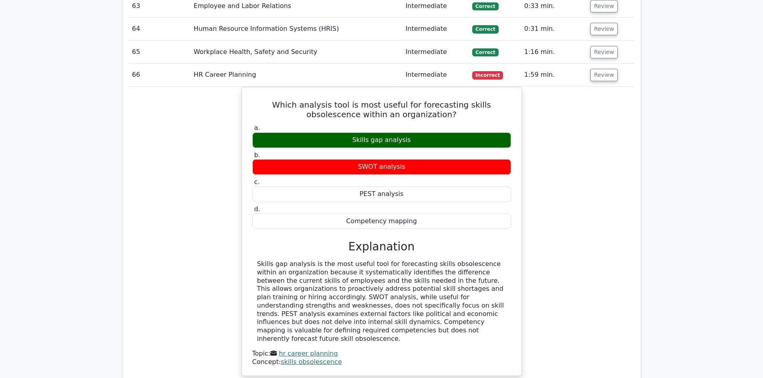
scroll to position [8897, 0]
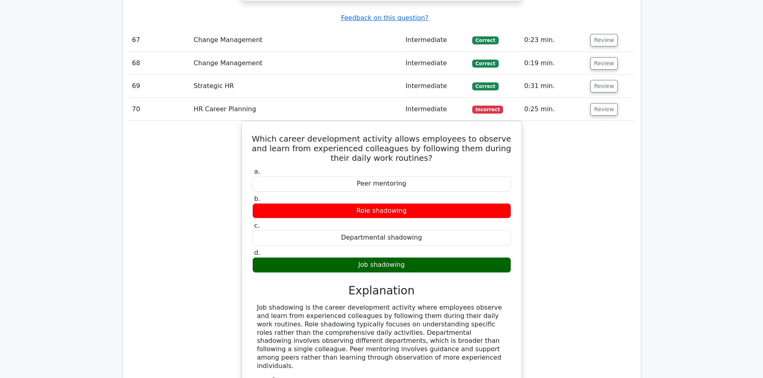
scroll to position [9297, 0]
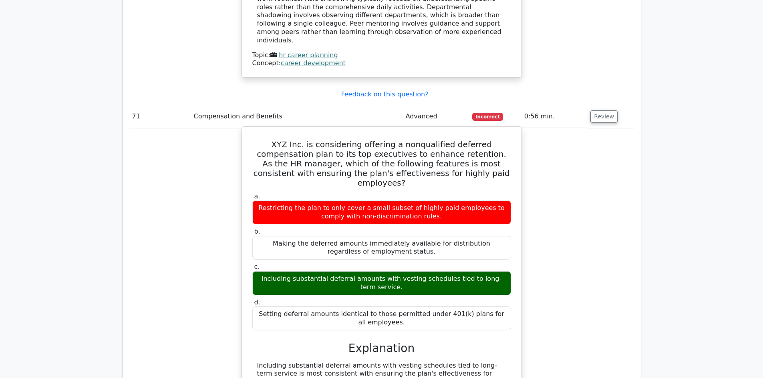
scroll to position [9617, 0]
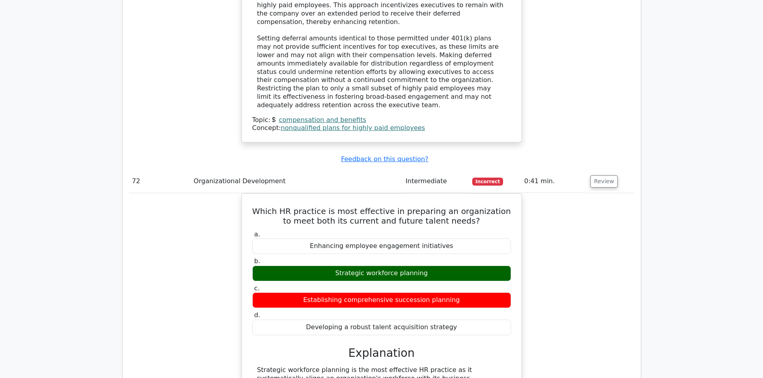
scroll to position [9978, 0]
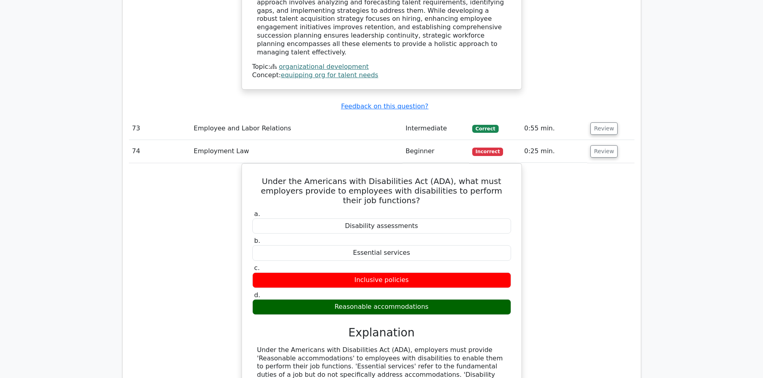
scroll to position [10418, 0]
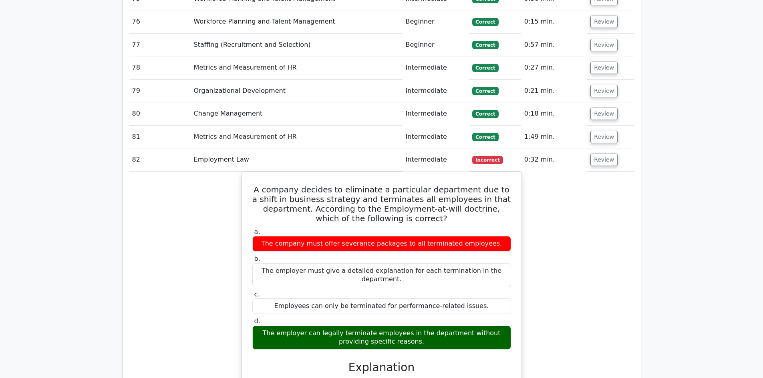
scroll to position [10859, 0]
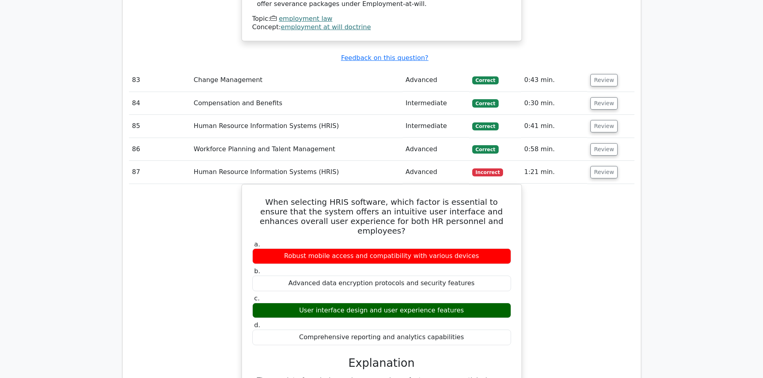
scroll to position [11299, 0]
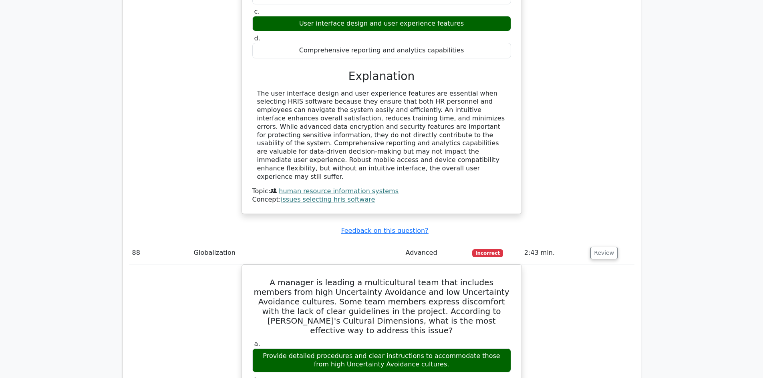
scroll to position [11579, 0]
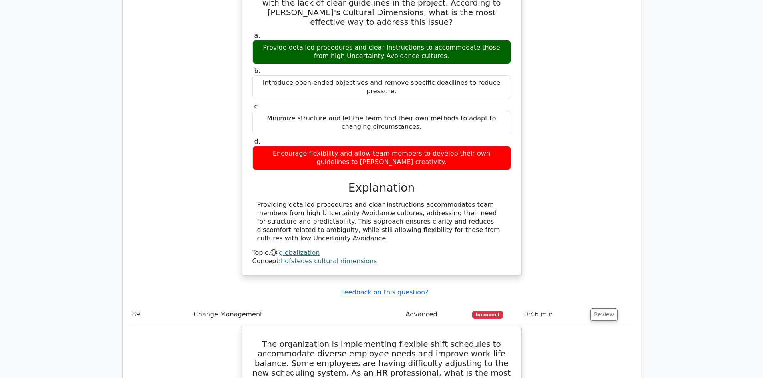
scroll to position [12020, 0]
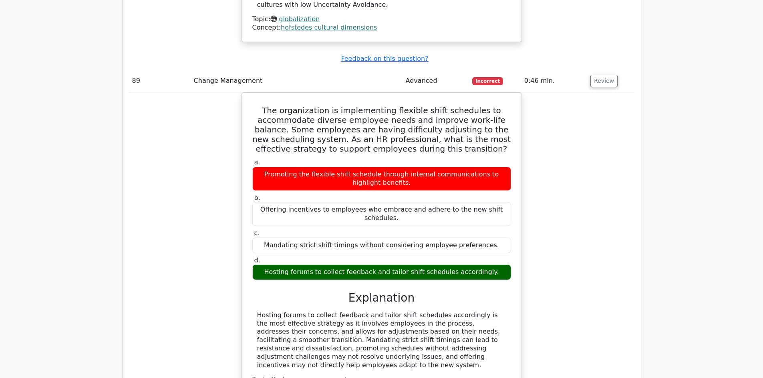
scroll to position [12220, 0]
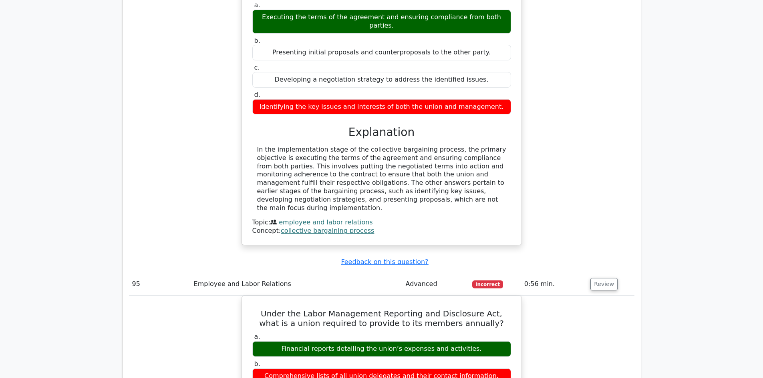
scroll to position [12700, 0]
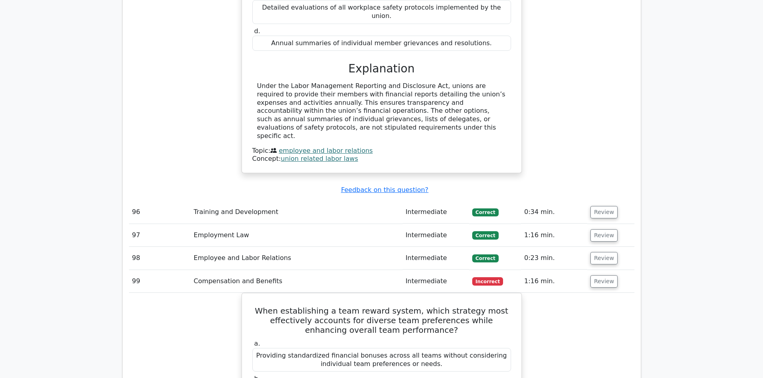
scroll to position [13101, 0]
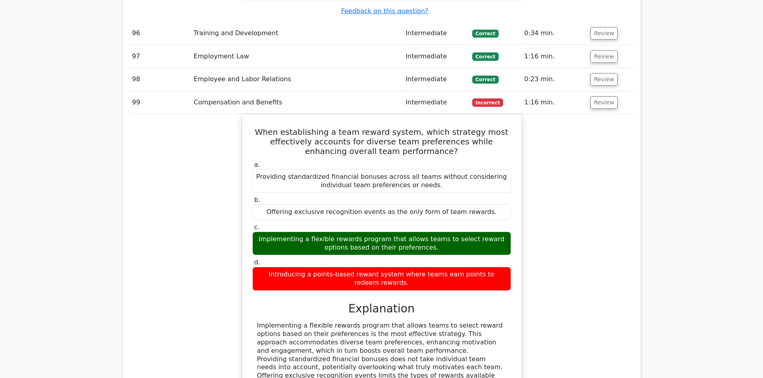
scroll to position [13301, 0]
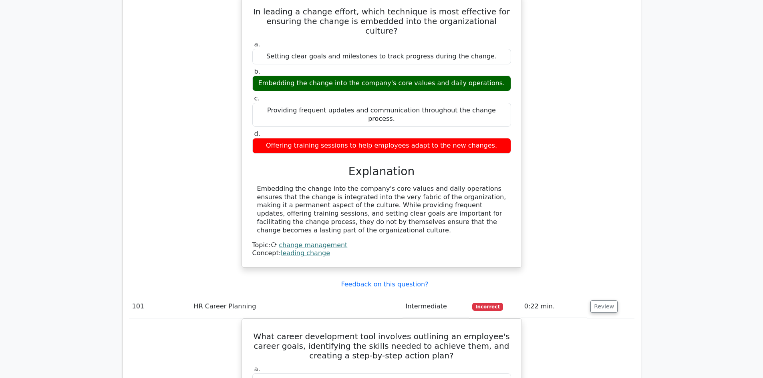
scroll to position [13781, 0]
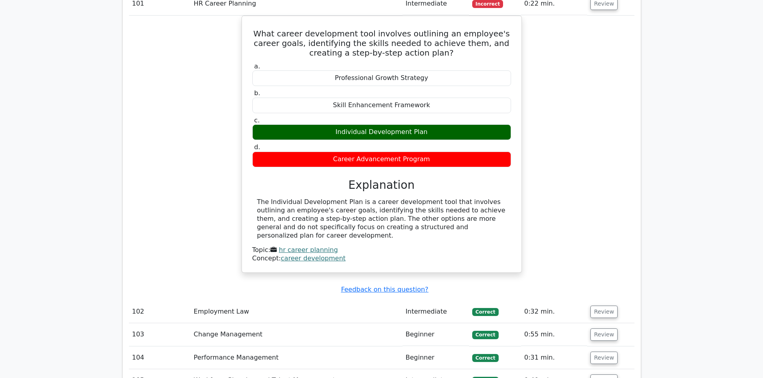
scroll to position [14101, 0]
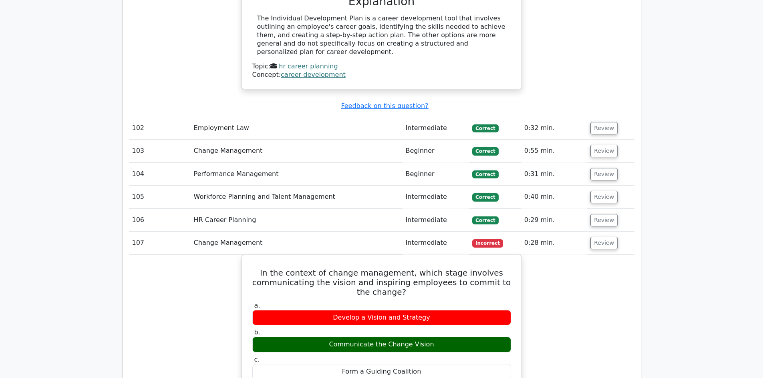
scroll to position [14462, 0]
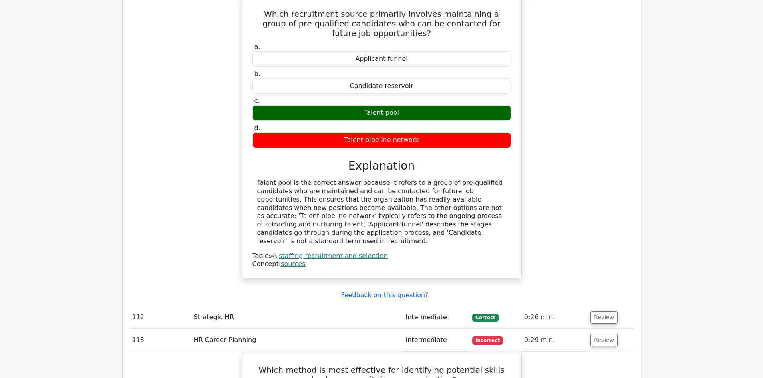
scroll to position [14902, 0]
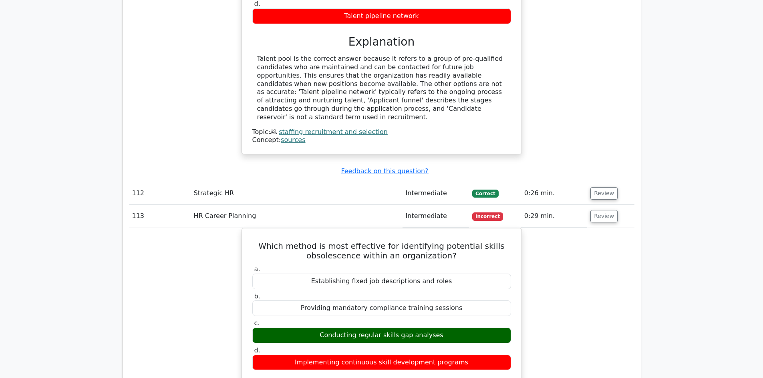
scroll to position [15262, 0]
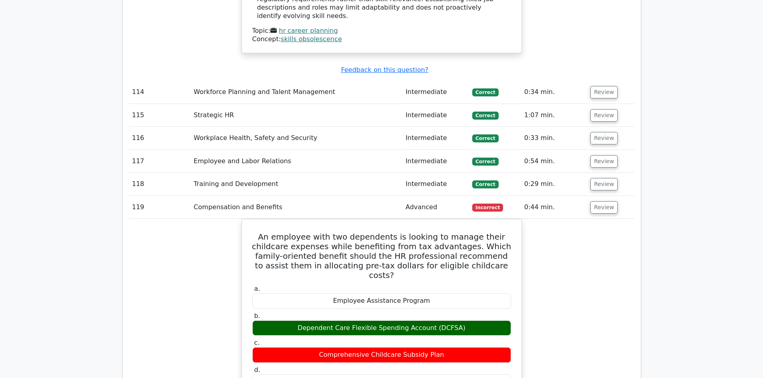
scroll to position [15623, 0]
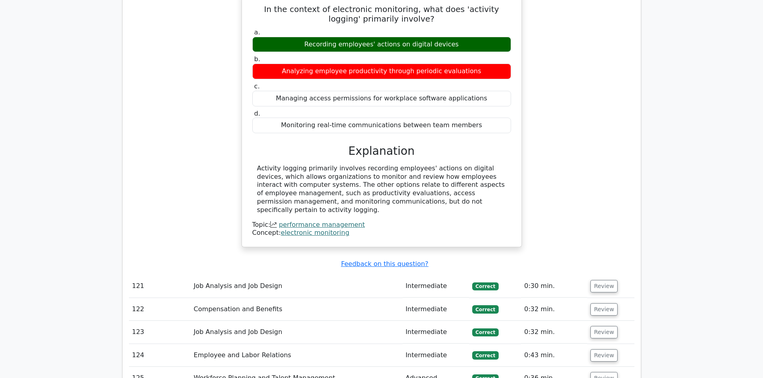
scroll to position [16063, 0]
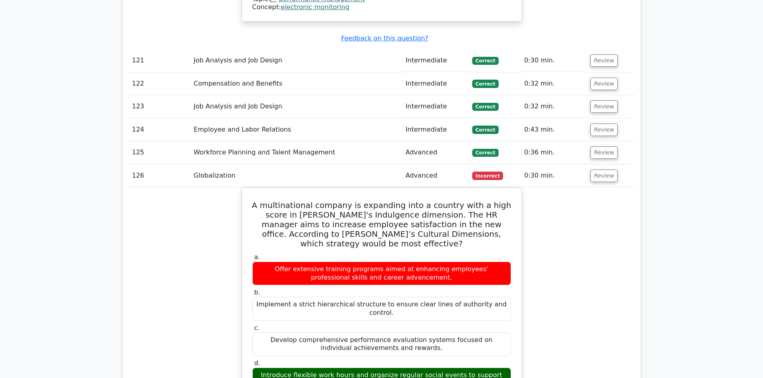
scroll to position [16383, 0]
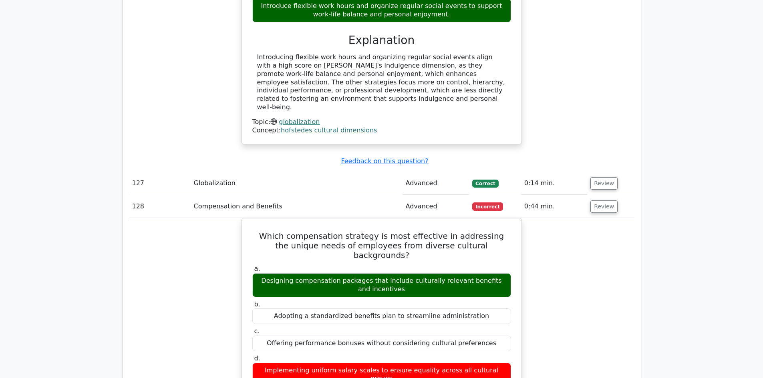
scroll to position [16744, 0]
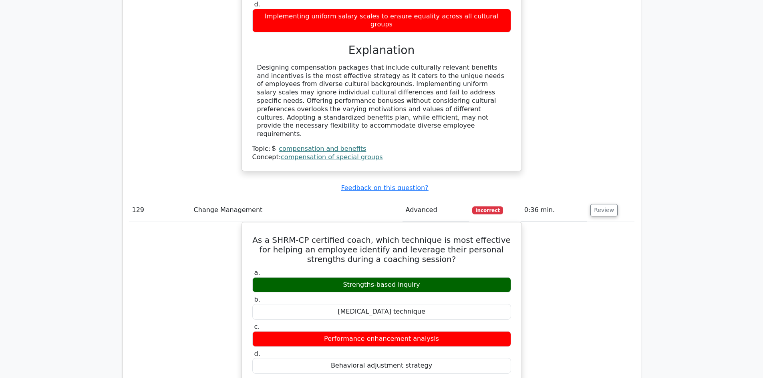
scroll to position [17144, 0]
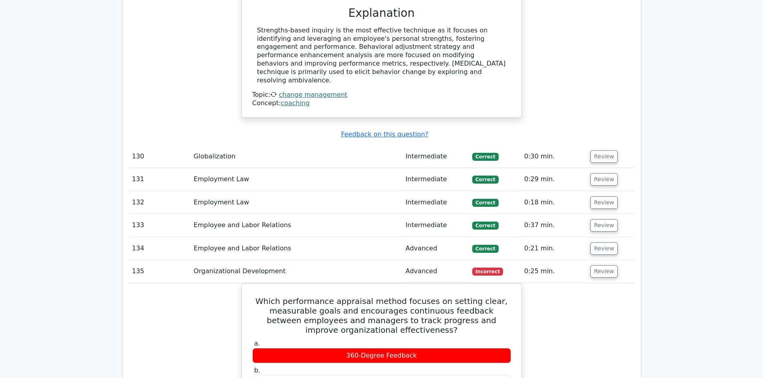
scroll to position [17504, 0]
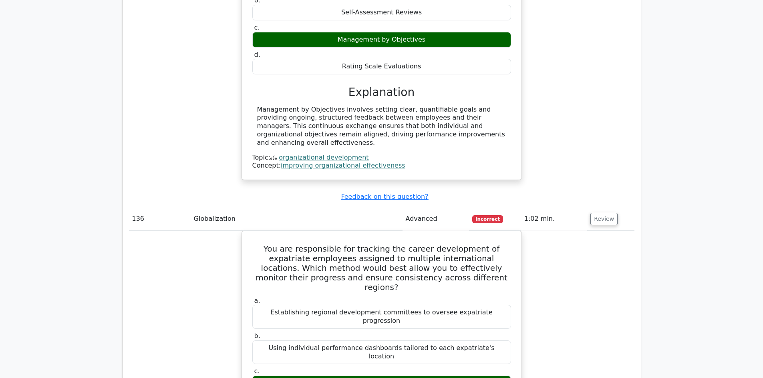
scroll to position [17825, 0]
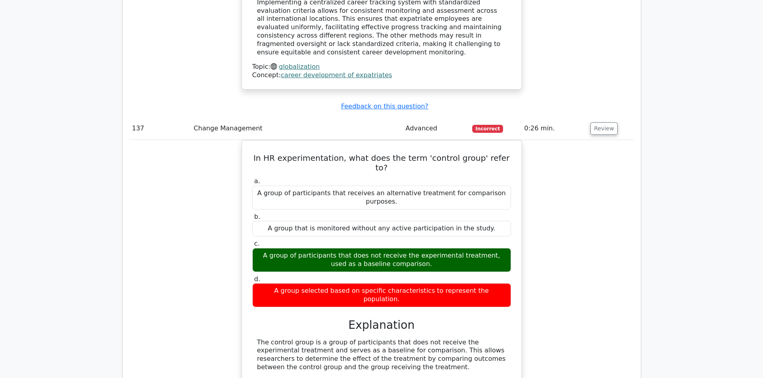
scroll to position [18225, 0]
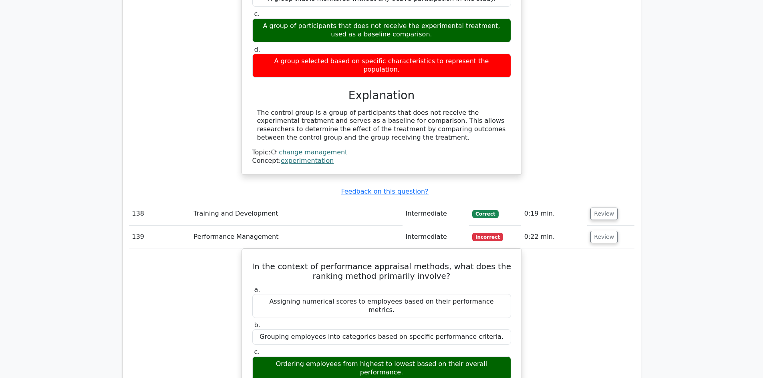
scroll to position [18465, 0]
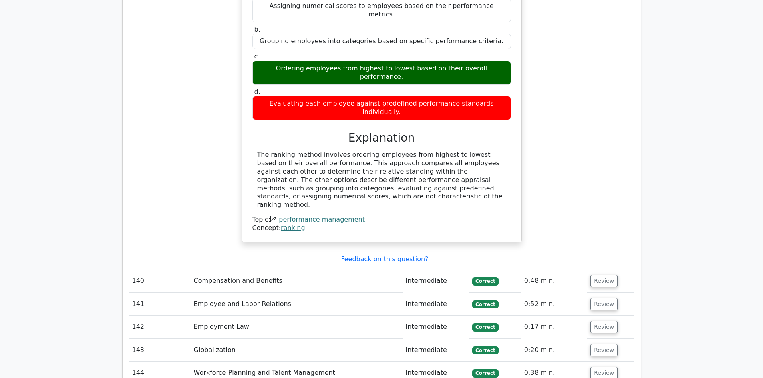
scroll to position [18746, 0]
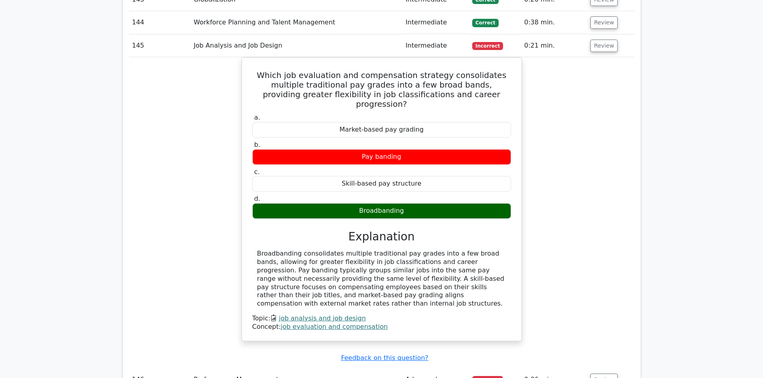
scroll to position [19106, 0]
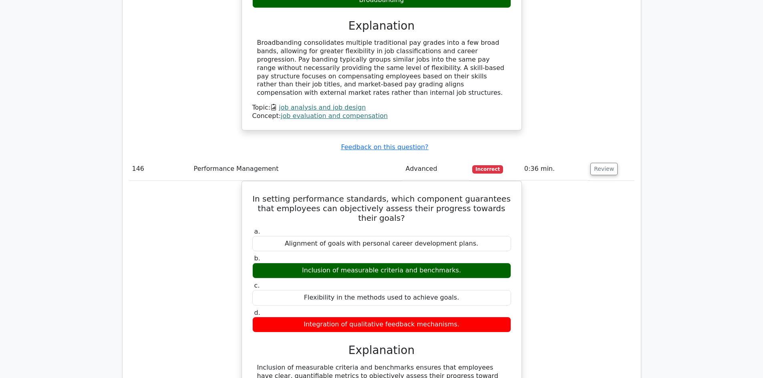
scroll to position [19306, 0]
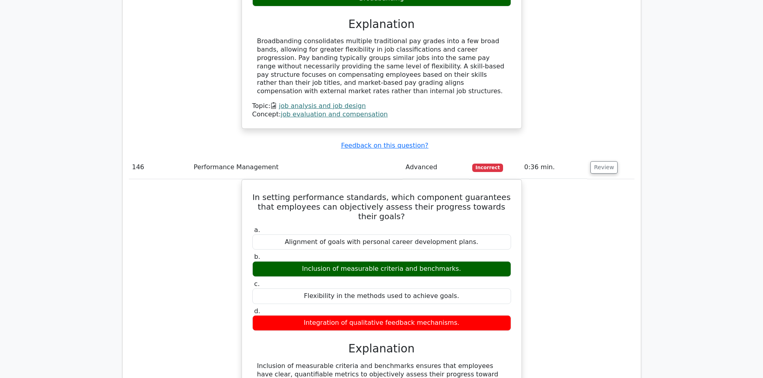
drag, startPoint x: 346, startPoint y: 273, endPoint x: 262, endPoint y: 195, distance: 114.2
copy body "Garima Profile Settings Your Test Results SHRM Certified Professional 66% Your …"
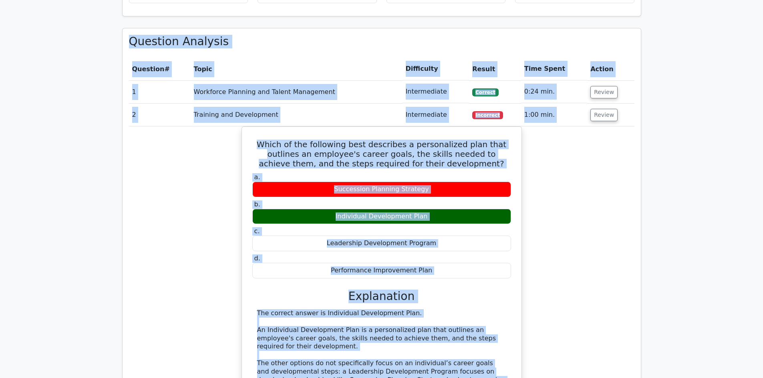
scroll to position [558, 0]
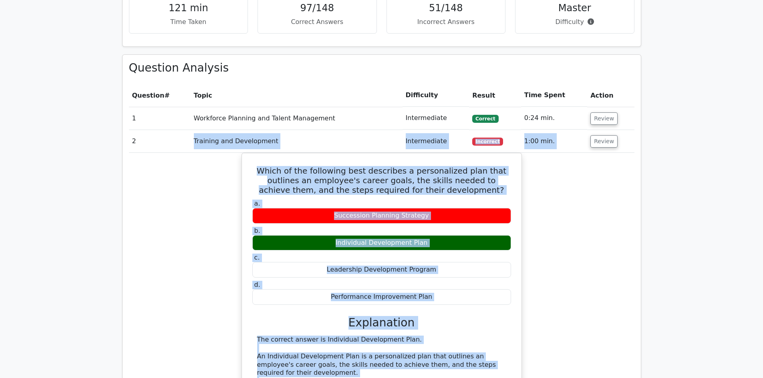
drag, startPoint x: 356, startPoint y: 279, endPoint x: 191, endPoint y: 140, distance: 216.0
copy tbody "Training and Development Intermediate Incorrect 1:00 min. Review Which of the f…"
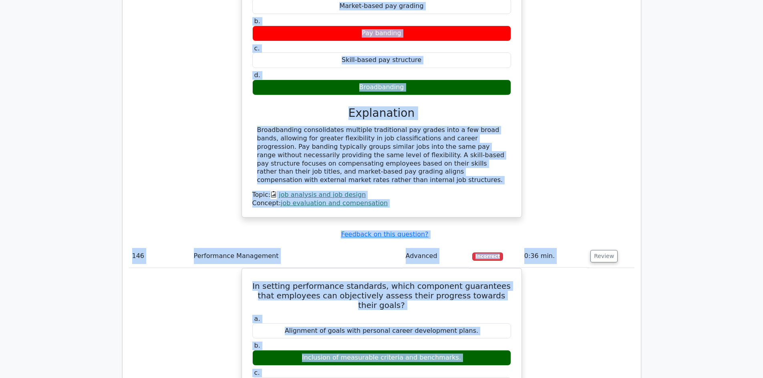
scroll to position [19421, 0]
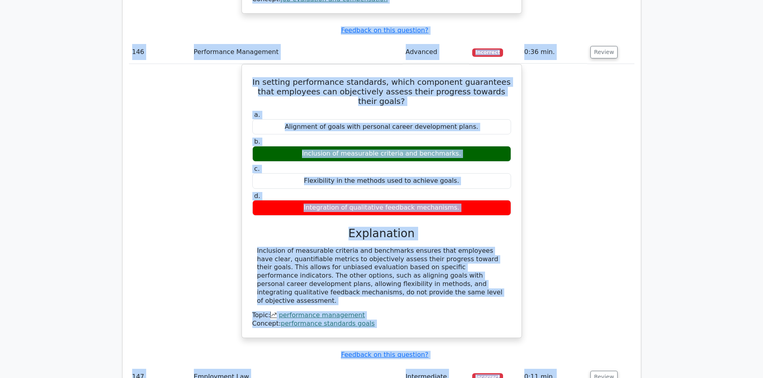
drag, startPoint x: 255, startPoint y: 56, endPoint x: 377, endPoint y: 158, distance: 159.5
copy tbody "A company decides to eliminate a particular department due to a shift in busine…"
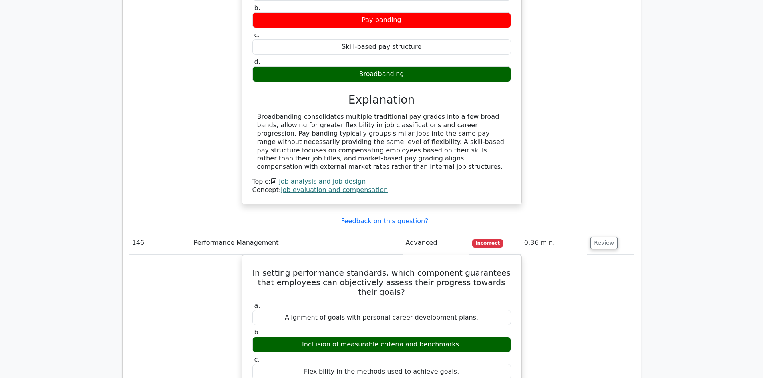
scroll to position [19221, 0]
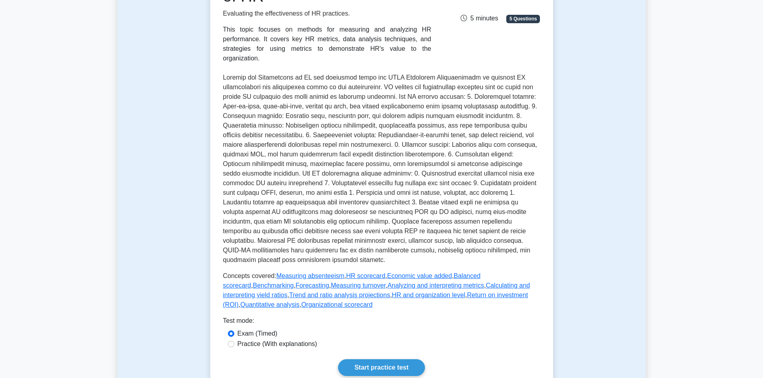
scroll to position [120, 0]
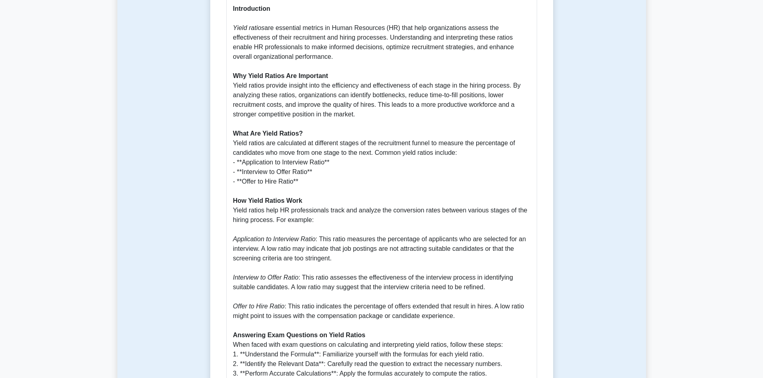
scroll to position [400, 0]
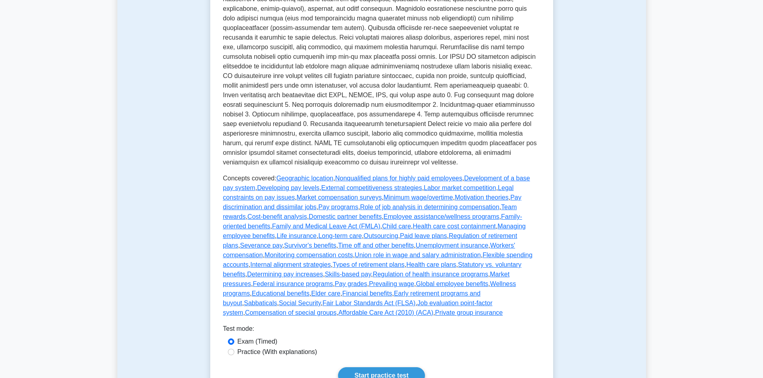
scroll to position [240, 0]
